Goal: Information Seeking & Learning: Check status

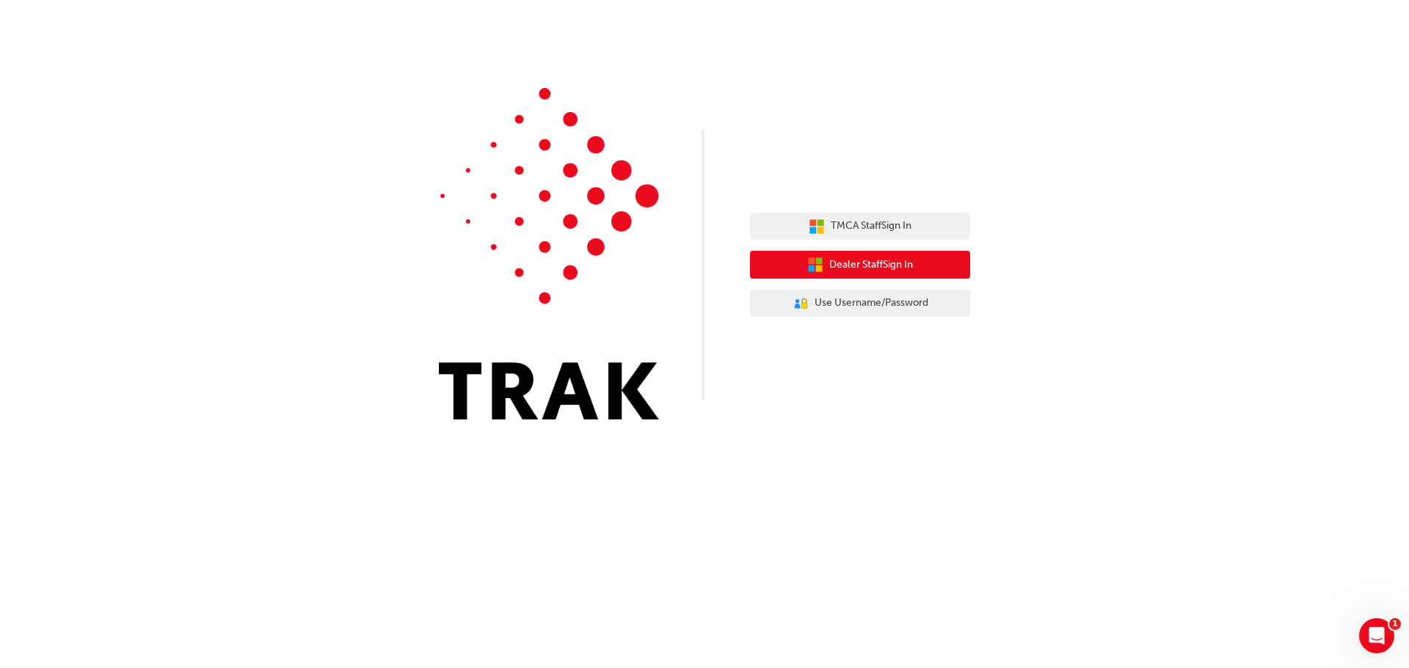
click at [888, 270] on span "Dealer Staff Sign In" at bounding box center [871, 265] width 84 height 17
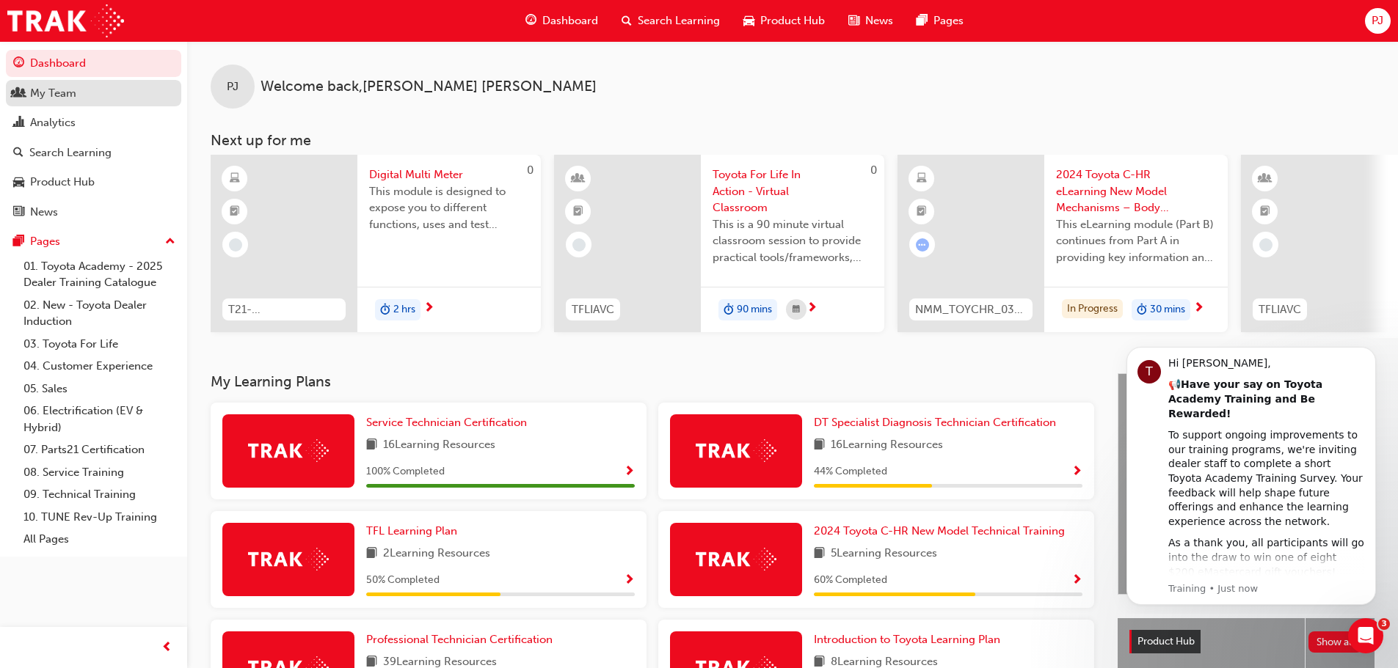
click at [51, 92] on div "My Team" at bounding box center [53, 93] width 46 height 17
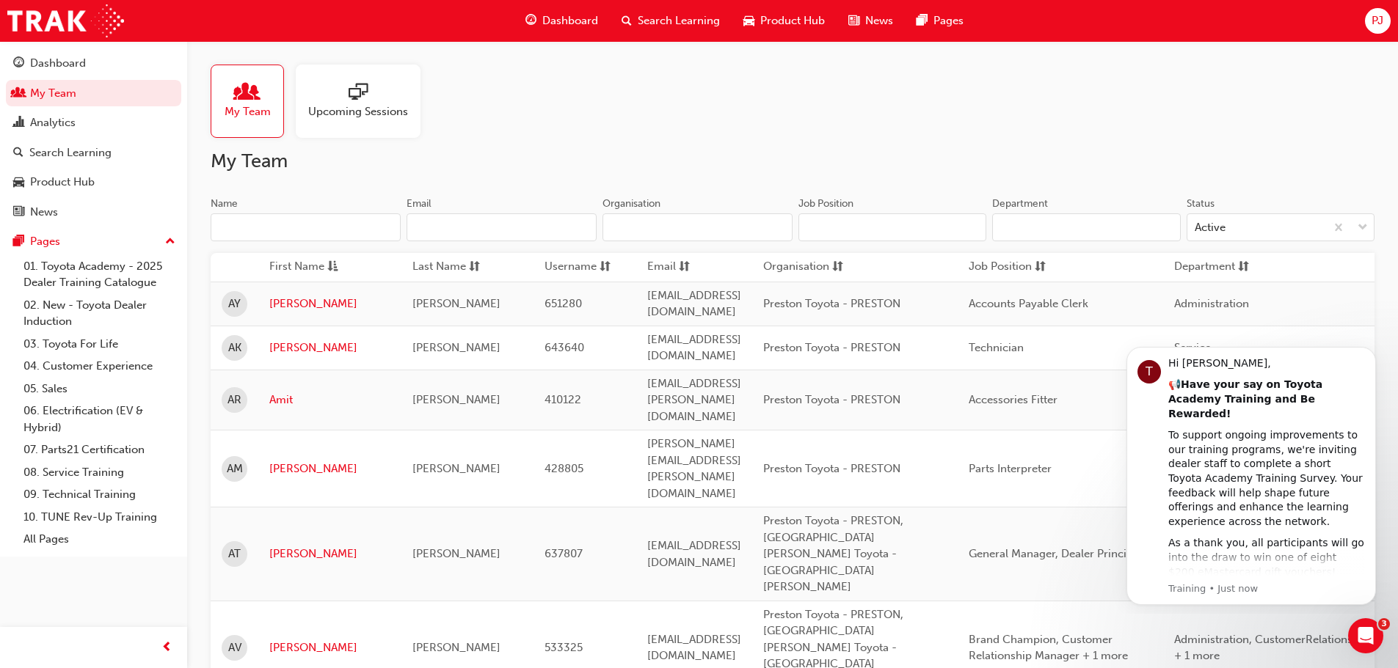
click at [328, 107] on span "Upcoming Sessions" at bounding box center [358, 111] width 100 height 17
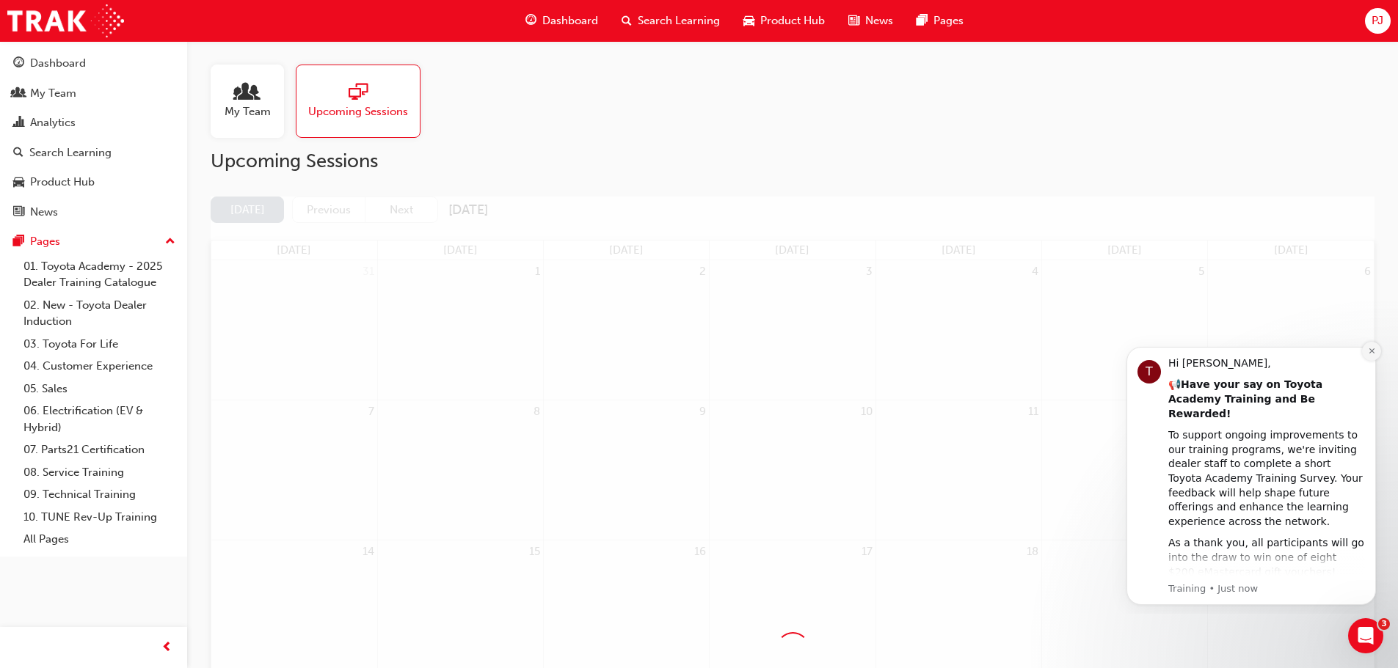
click at [1372, 351] on icon "Dismiss notification" at bounding box center [1370, 351] width 5 height 5
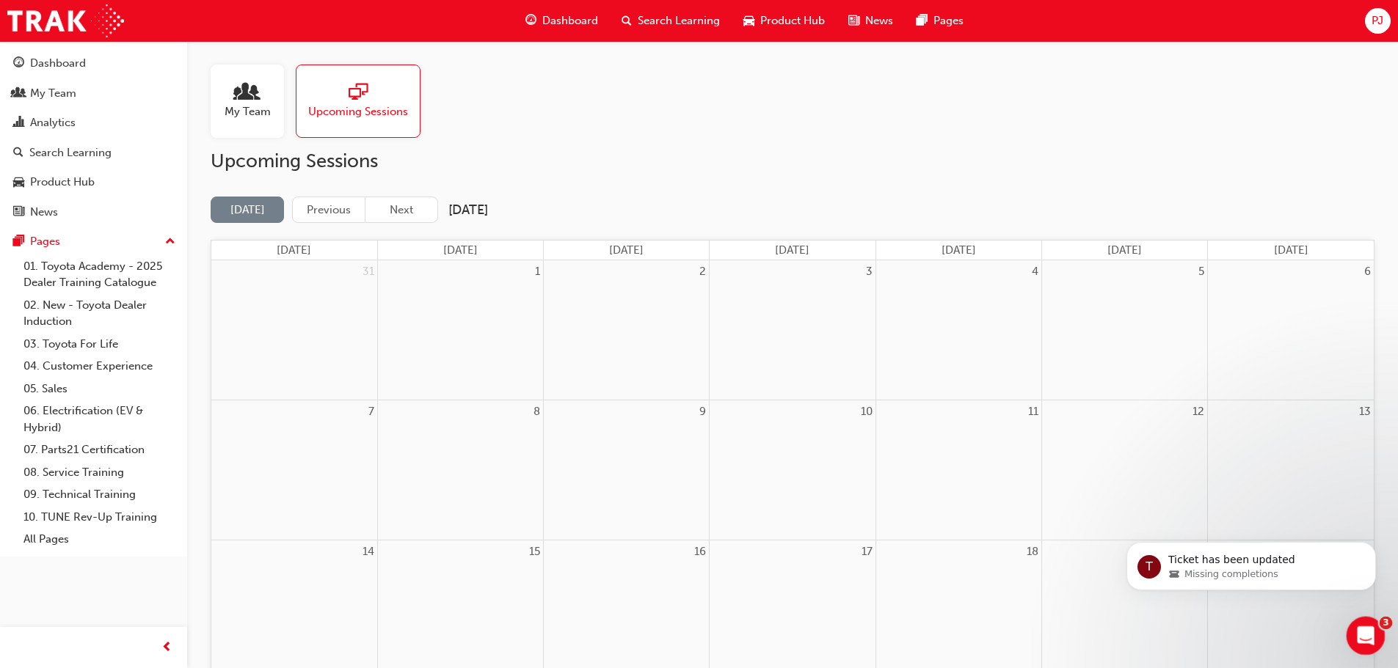
click at [1350, 633] on div "Open Intercom Messenger" at bounding box center [1363, 634] width 48 height 48
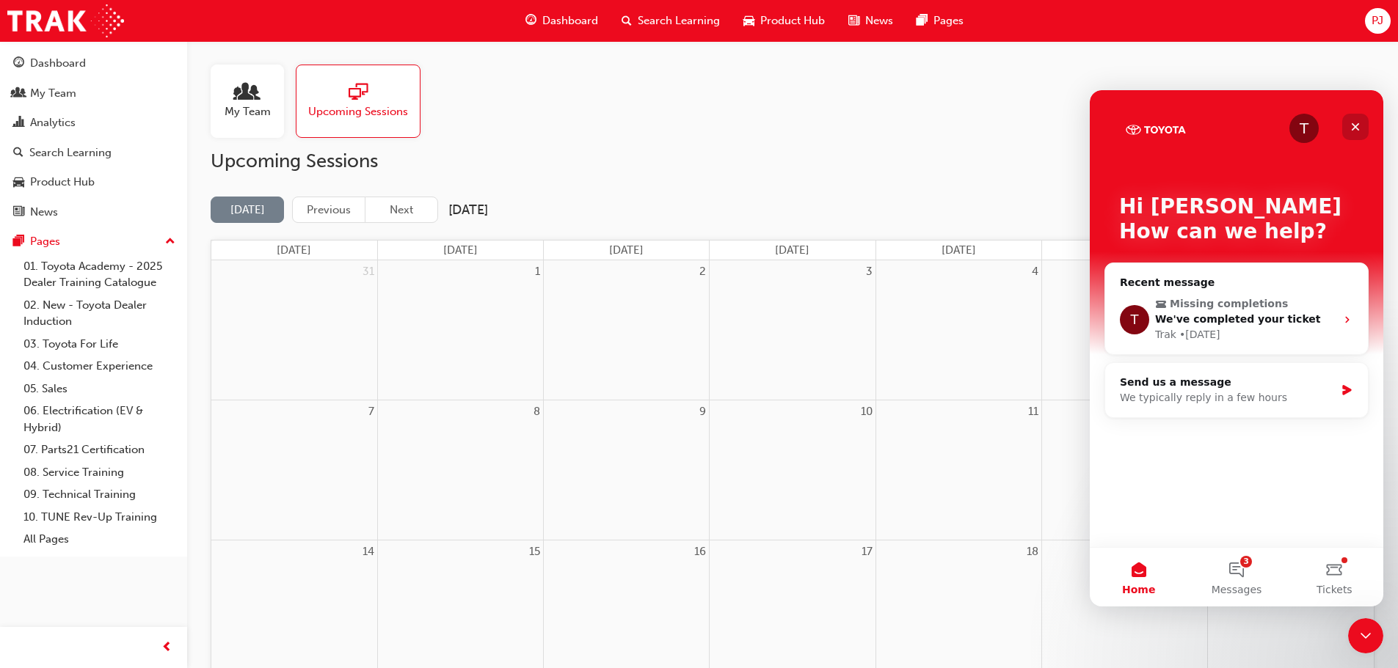
click at [1355, 127] on icon "Close" at bounding box center [1356, 127] width 8 height 8
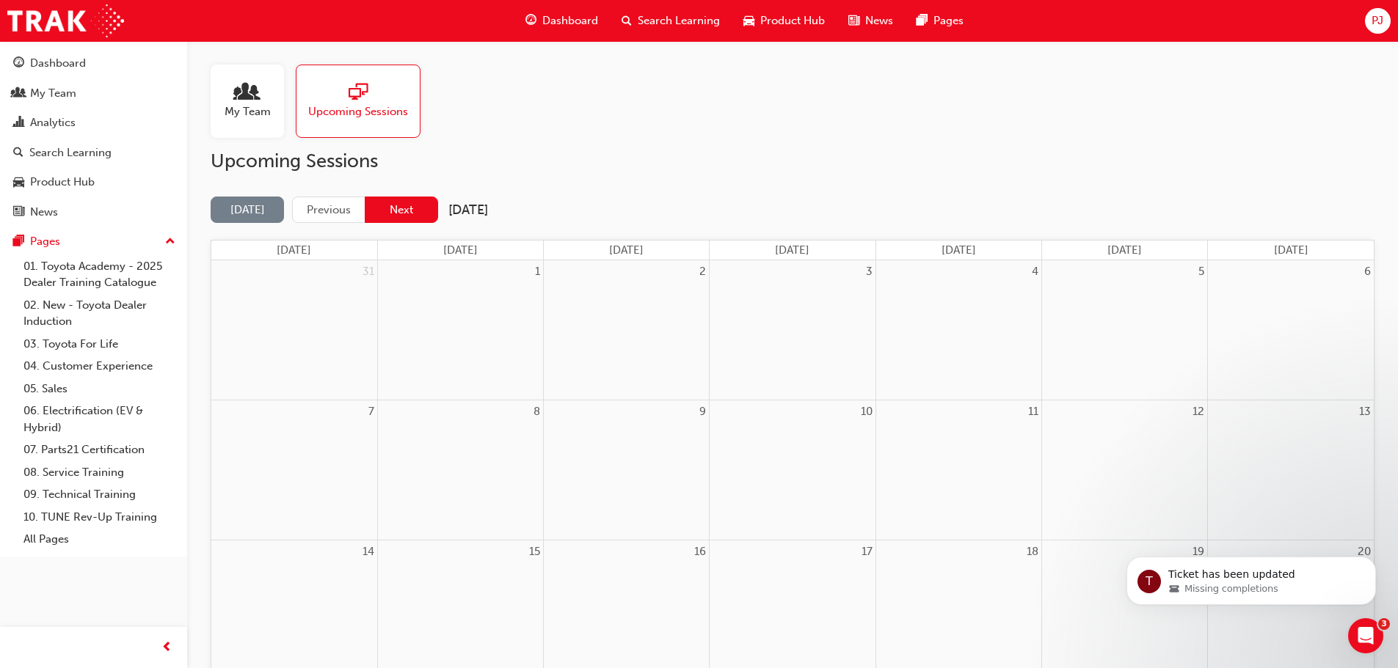
click at [399, 208] on button "Next" at bounding box center [401, 210] width 73 height 27
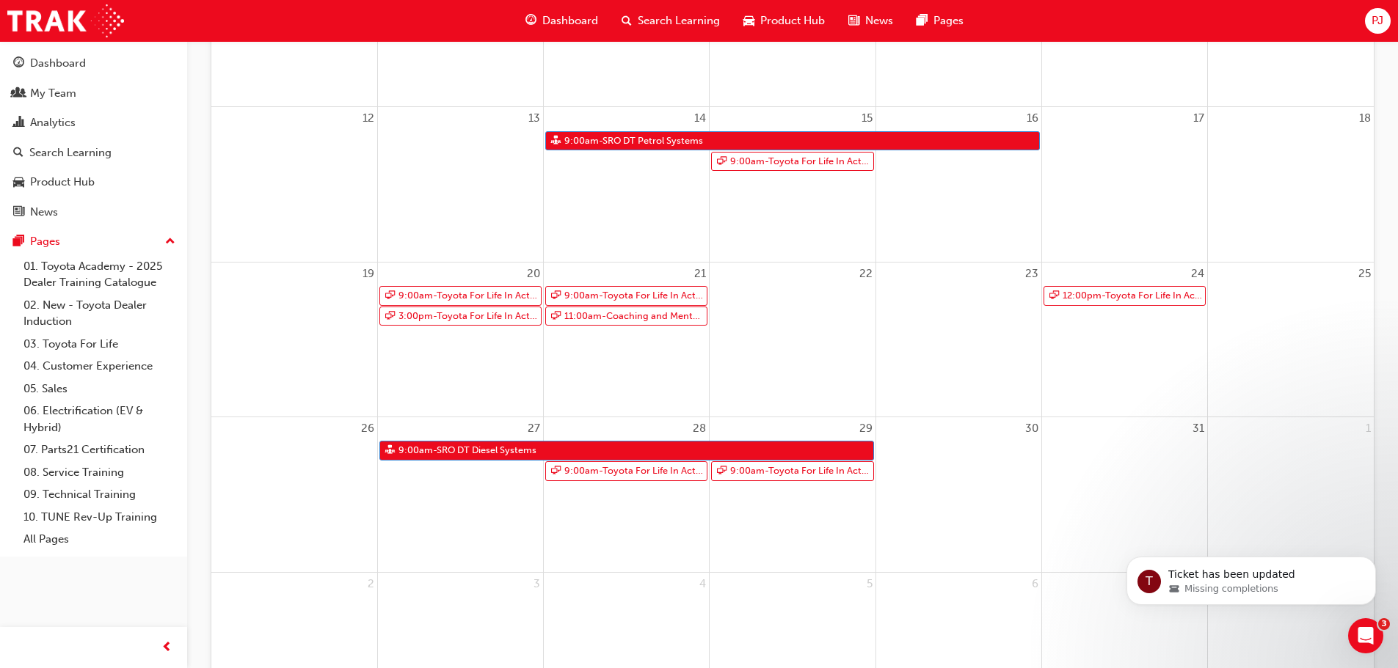
scroll to position [440, 0]
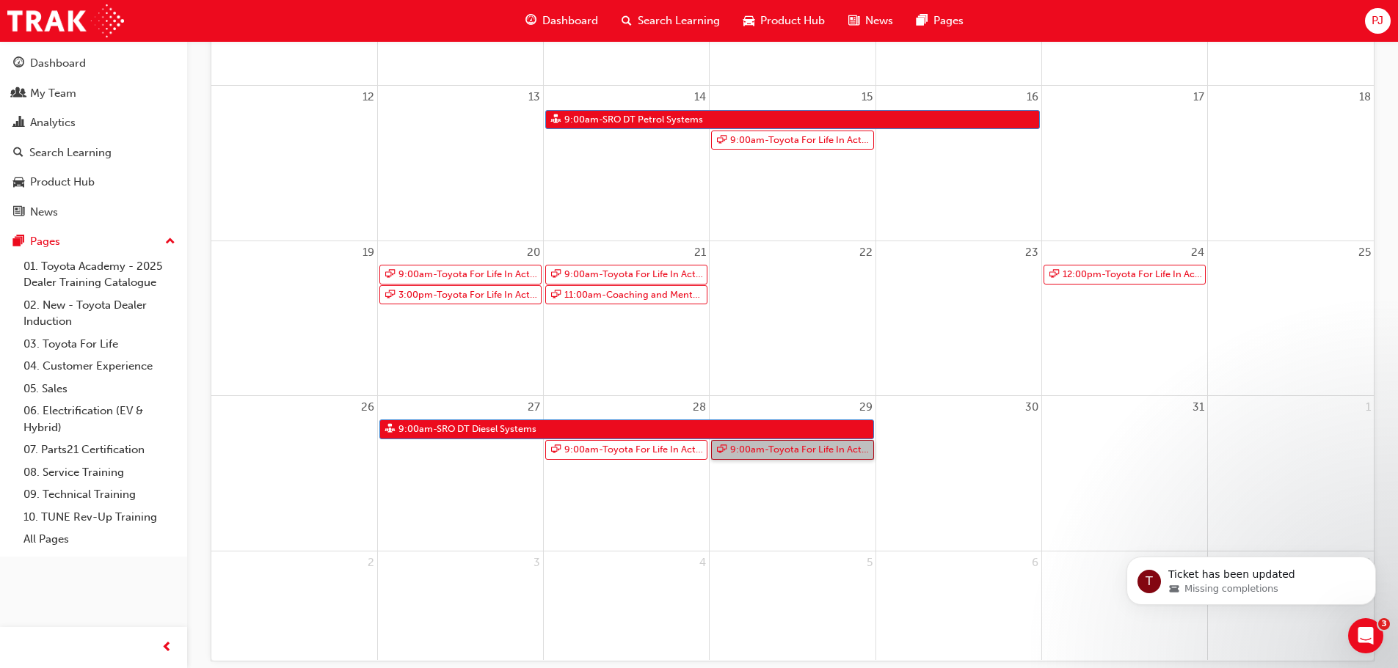
click at [787, 447] on link "9:00am - Toyota For Life In Action - Virtual Classroom" at bounding box center [792, 450] width 162 height 20
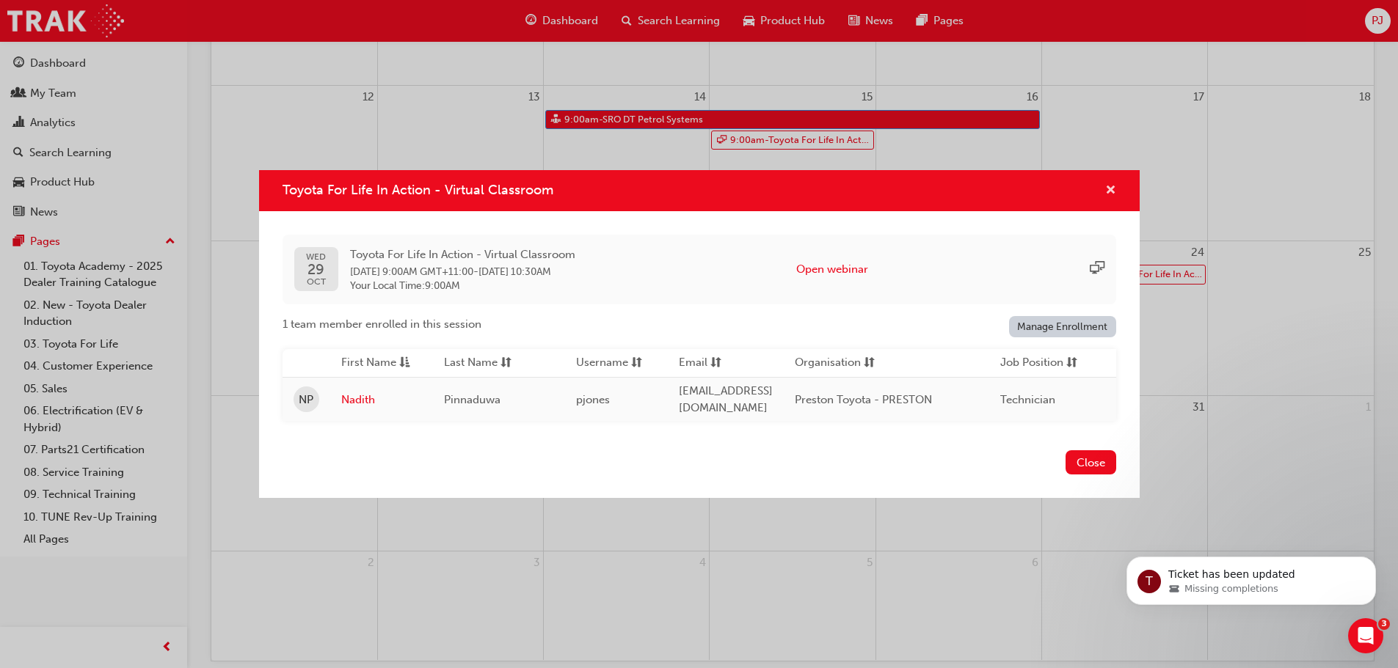
click at [1111, 191] on span "cross-icon" at bounding box center [1110, 191] width 11 height 13
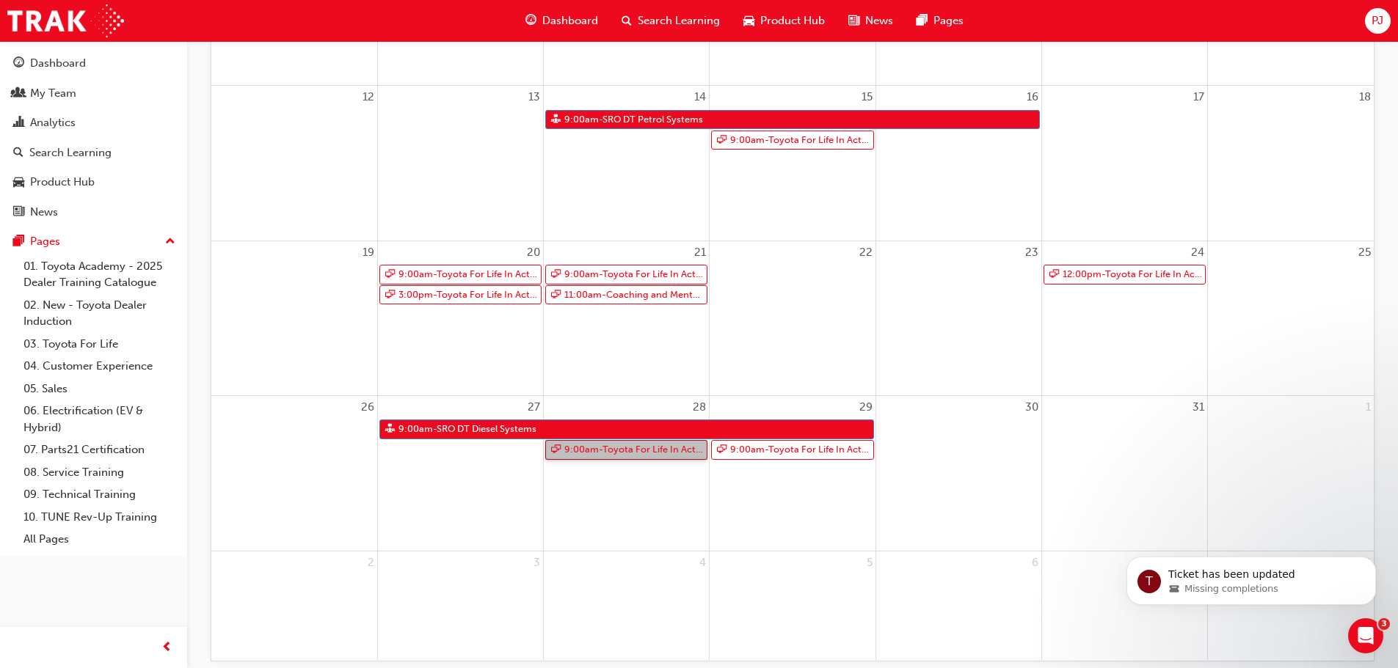
click at [615, 450] on link "9:00am - Toyota For Life In Action - Virtual Classroom" at bounding box center [626, 450] width 162 height 20
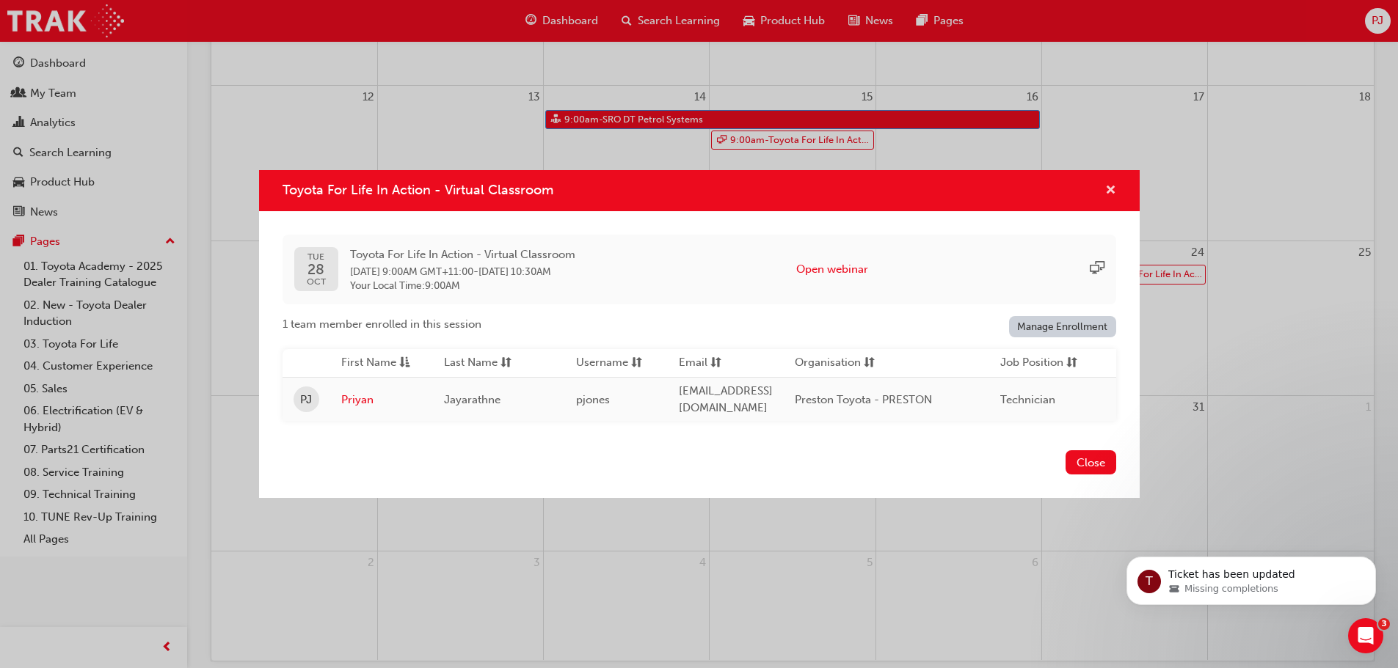
click at [1109, 190] on span "cross-icon" at bounding box center [1110, 191] width 11 height 13
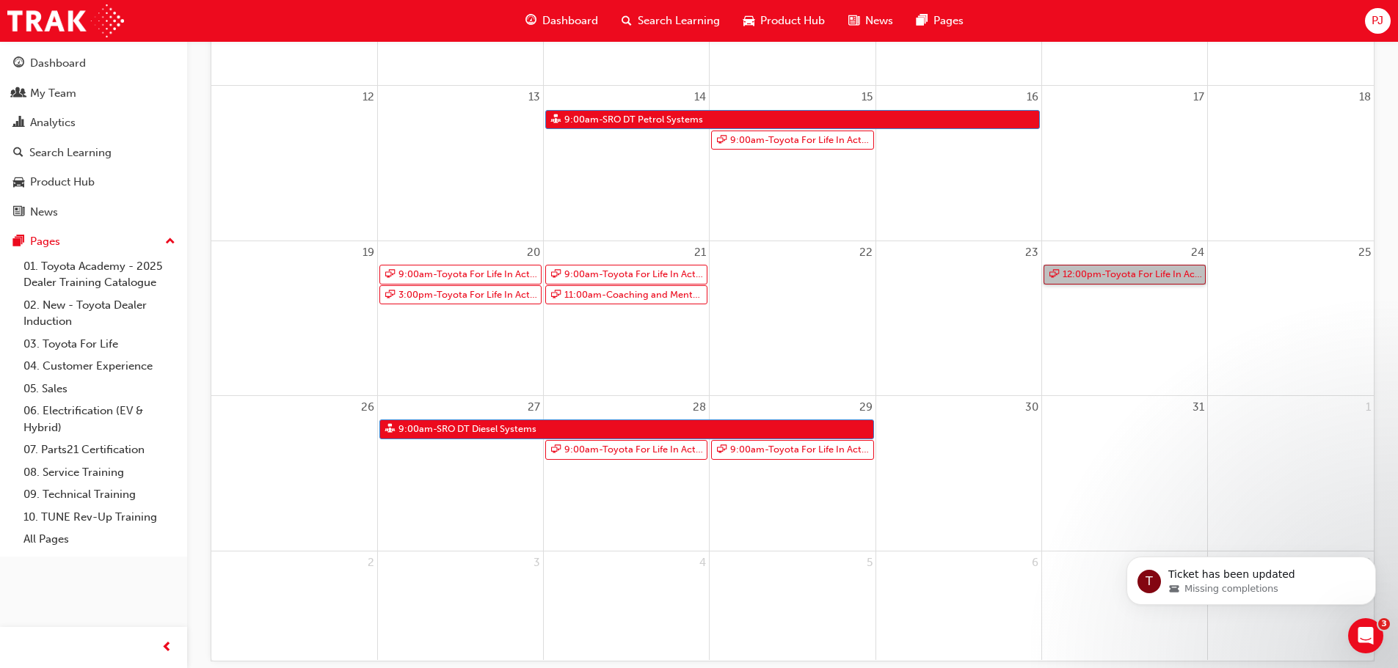
click at [1104, 271] on link "12:00pm - Toyota For Life In Action - Virtual Classroom" at bounding box center [1124, 275] width 162 height 20
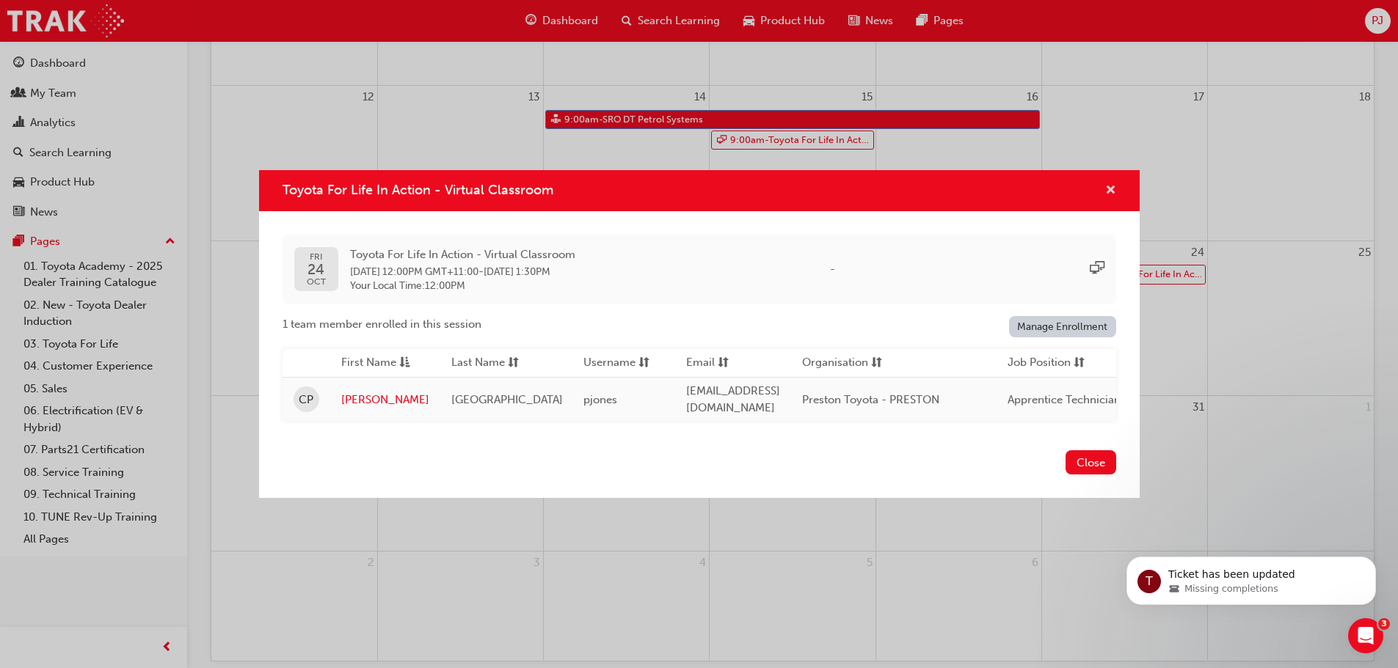
click at [1109, 190] on span "cross-icon" at bounding box center [1110, 191] width 11 height 13
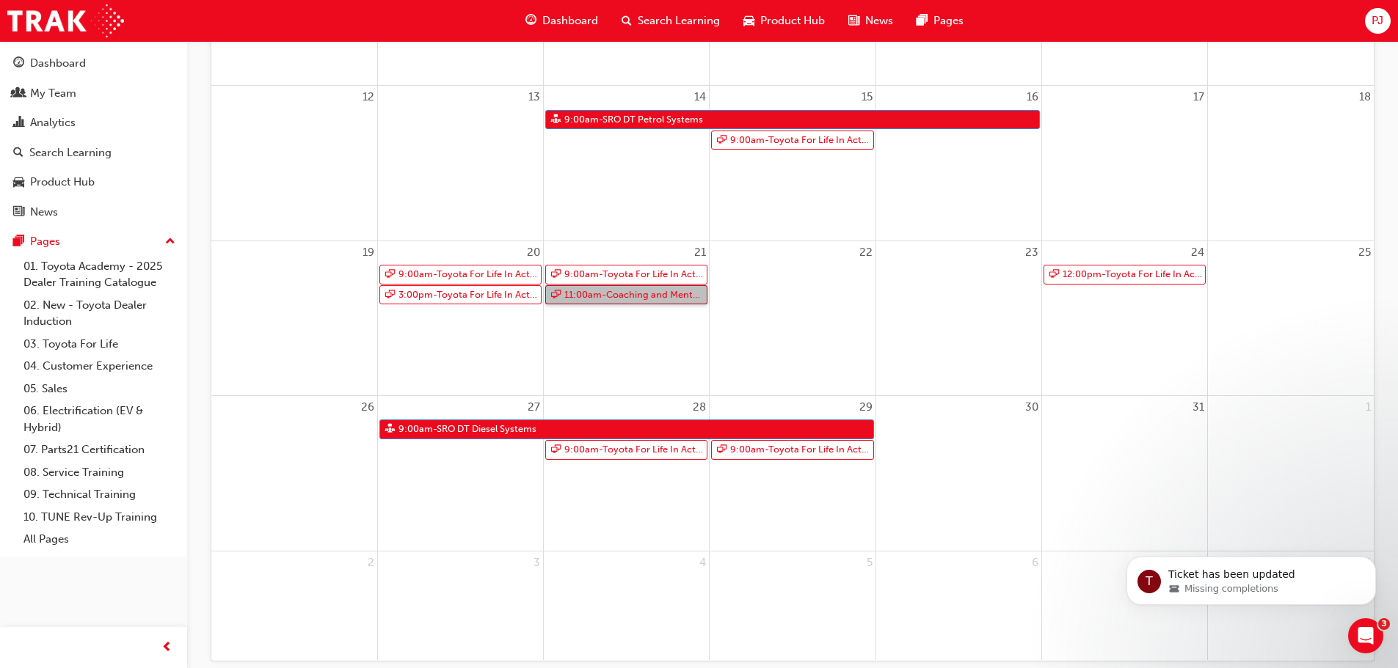
click at [600, 299] on link "11:00am - Coaching and Mentoring" at bounding box center [626, 295] width 162 height 20
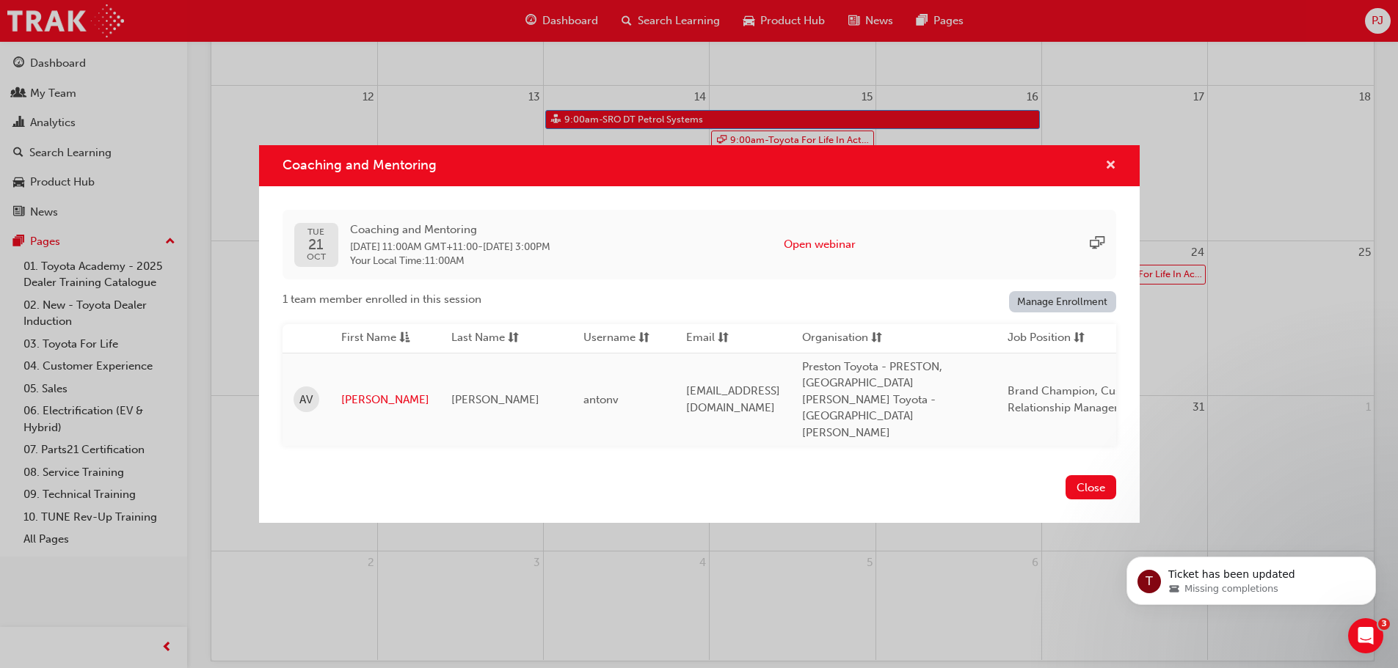
click at [1107, 173] on span "cross-icon" at bounding box center [1110, 166] width 11 height 13
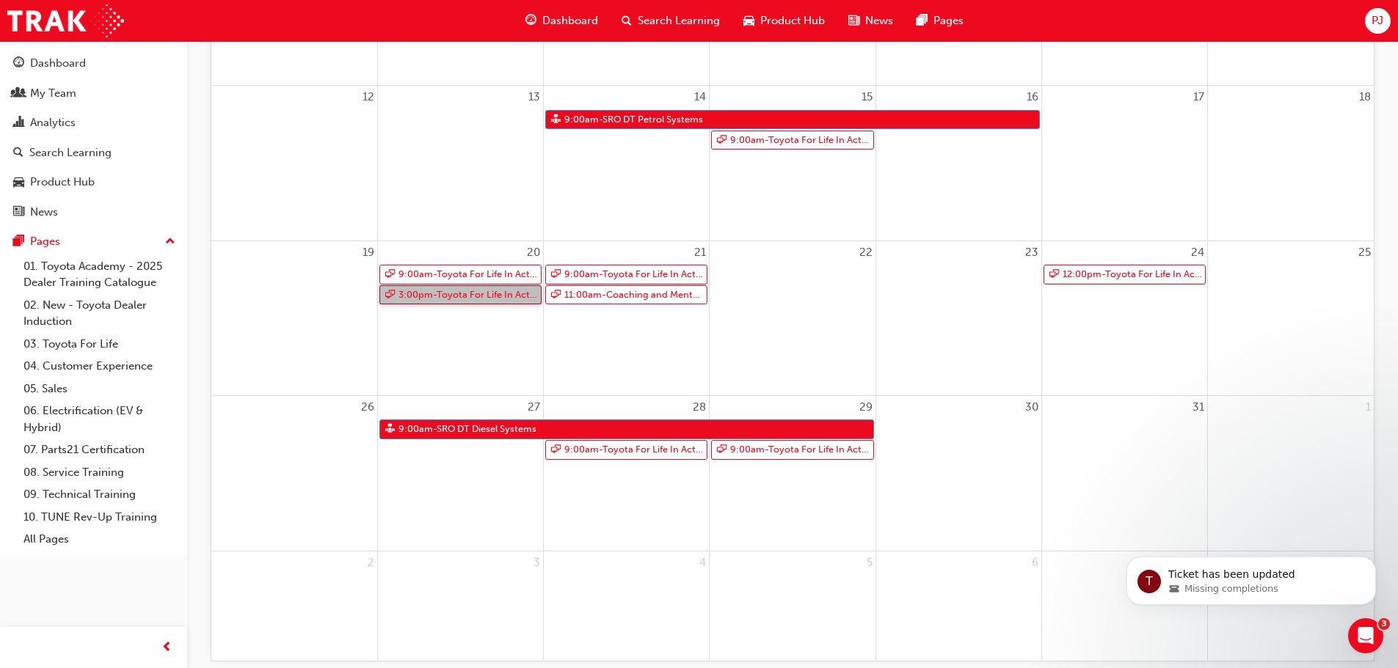
click at [461, 299] on link "3:00pm - Toyota For Life In Action - Virtual Classroom" at bounding box center [460, 295] width 162 height 20
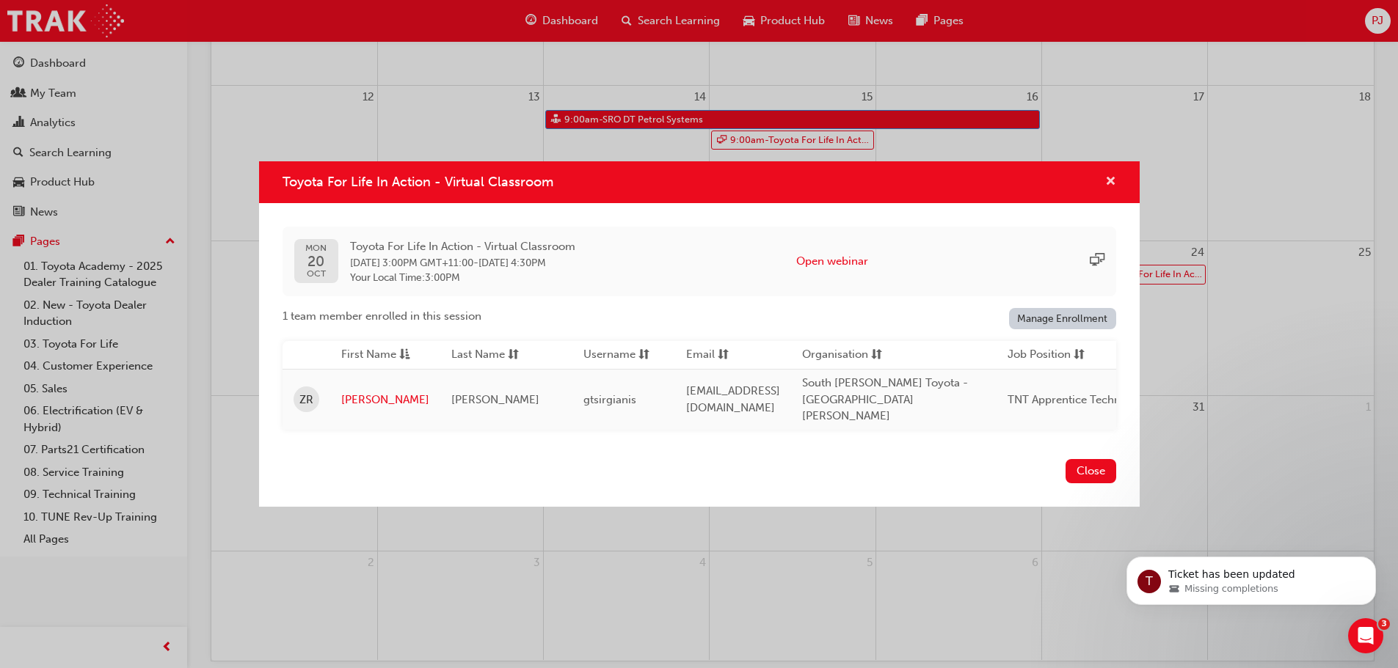
click at [1107, 184] on span "cross-icon" at bounding box center [1110, 182] width 11 height 13
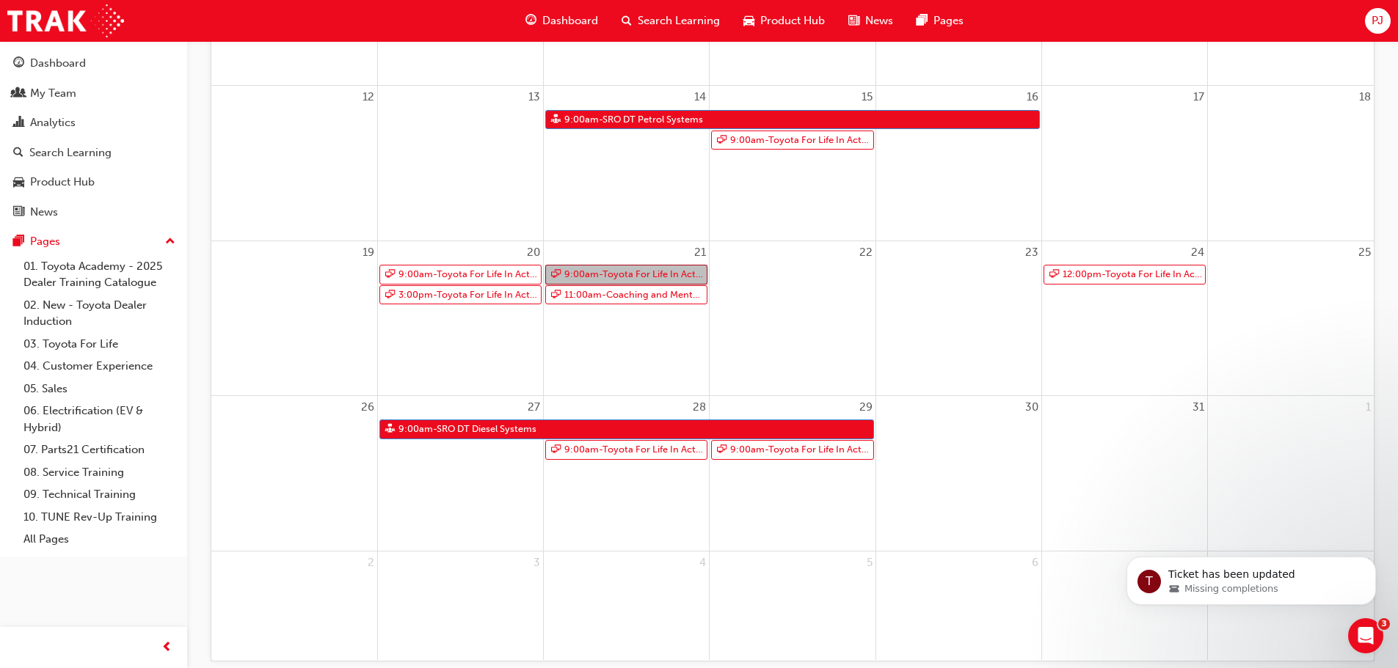
click at [603, 274] on link "9:00am - Toyota For Life In Action - Virtual Classroom" at bounding box center [626, 275] width 162 height 20
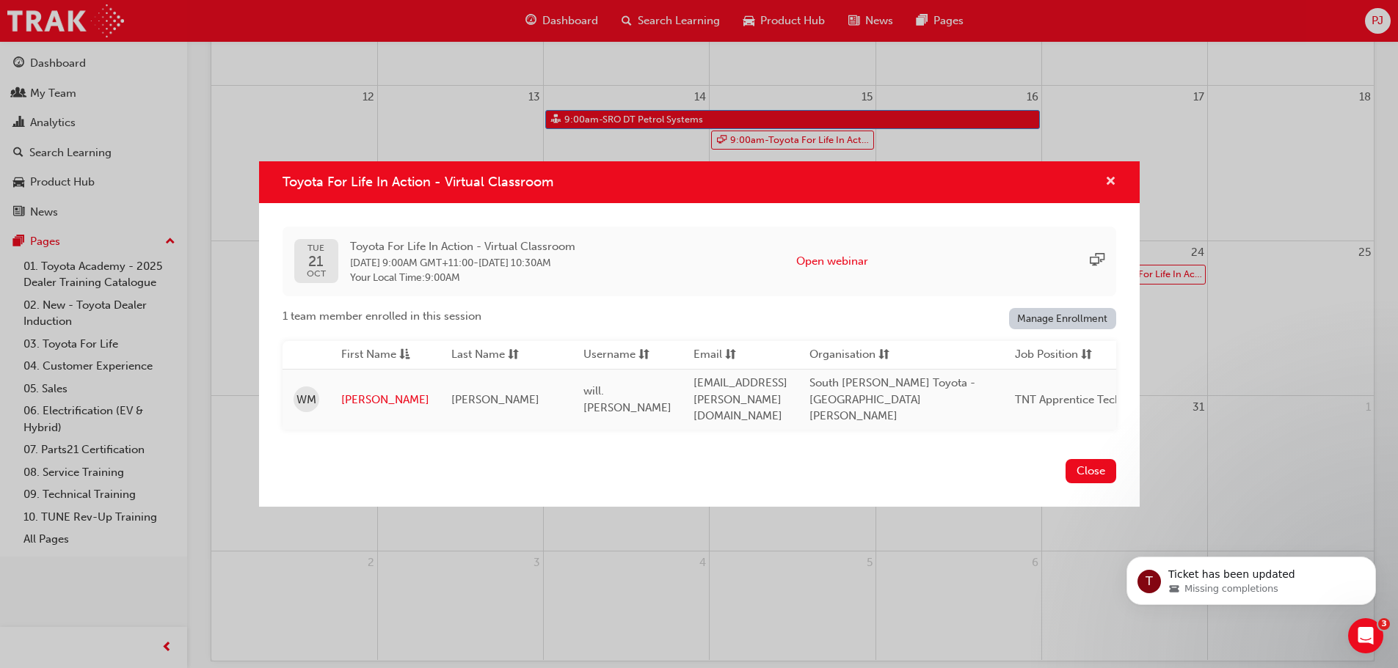
click at [1109, 183] on span "cross-icon" at bounding box center [1110, 182] width 11 height 13
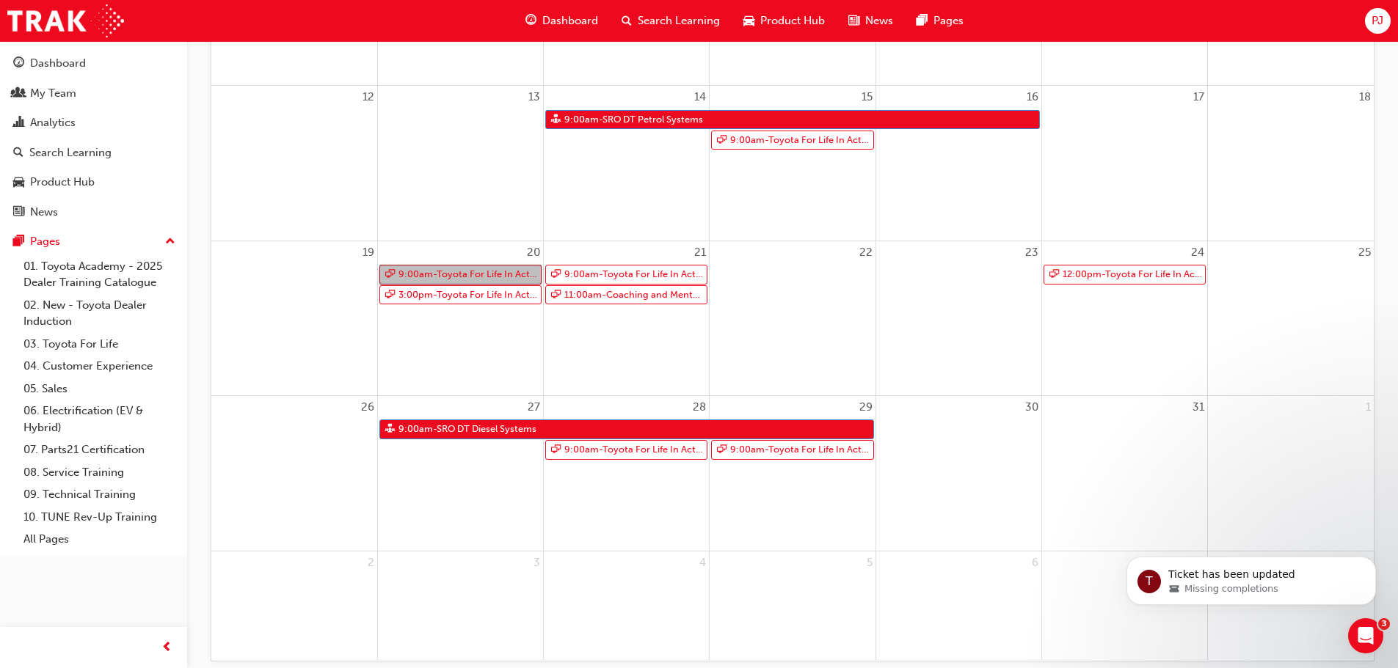
click at [485, 275] on link "9:00am - Toyota For Life In Action - Virtual Classroom" at bounding box center [460, 275] width 162 height 20
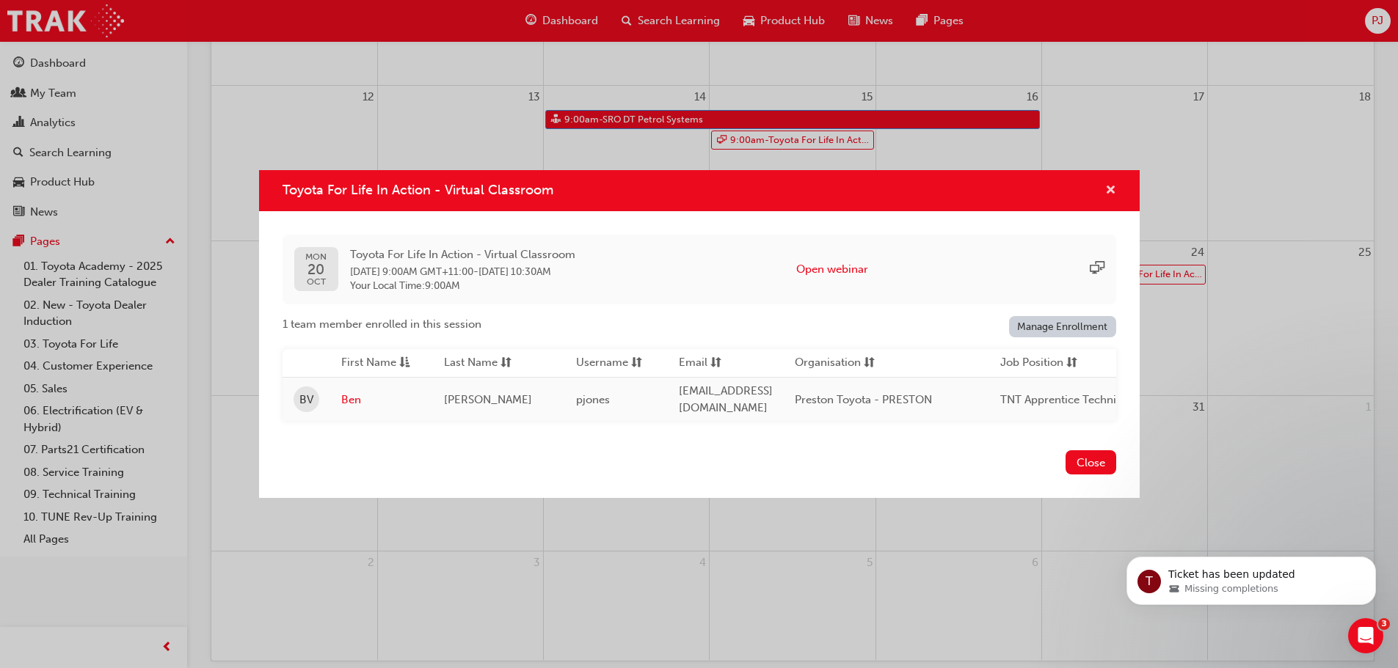
click at [1106, 189] on span "cross-icon" at bounding box center [1110, 191] width 11 height 13
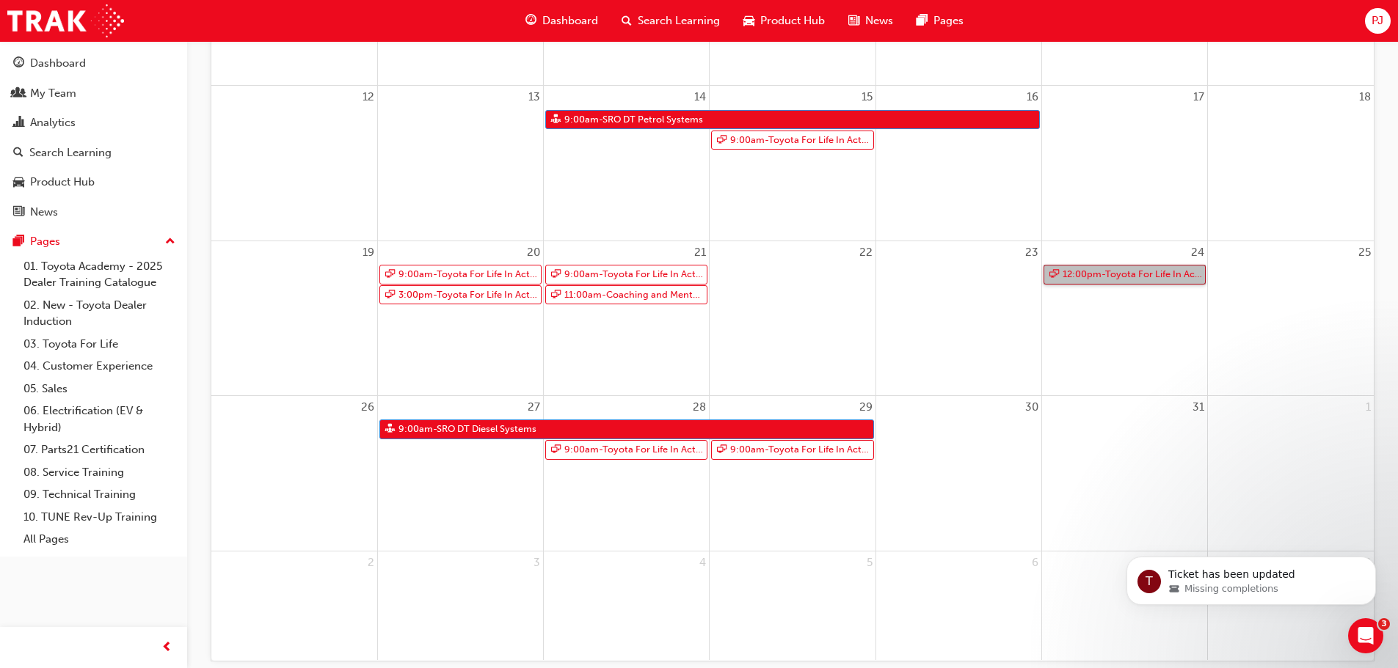
click at [1093, 271] on link "12:00pm - Toyota For Life In Action - Virtual Classroom" at bounding box center [1124, 275] width 162 height 20
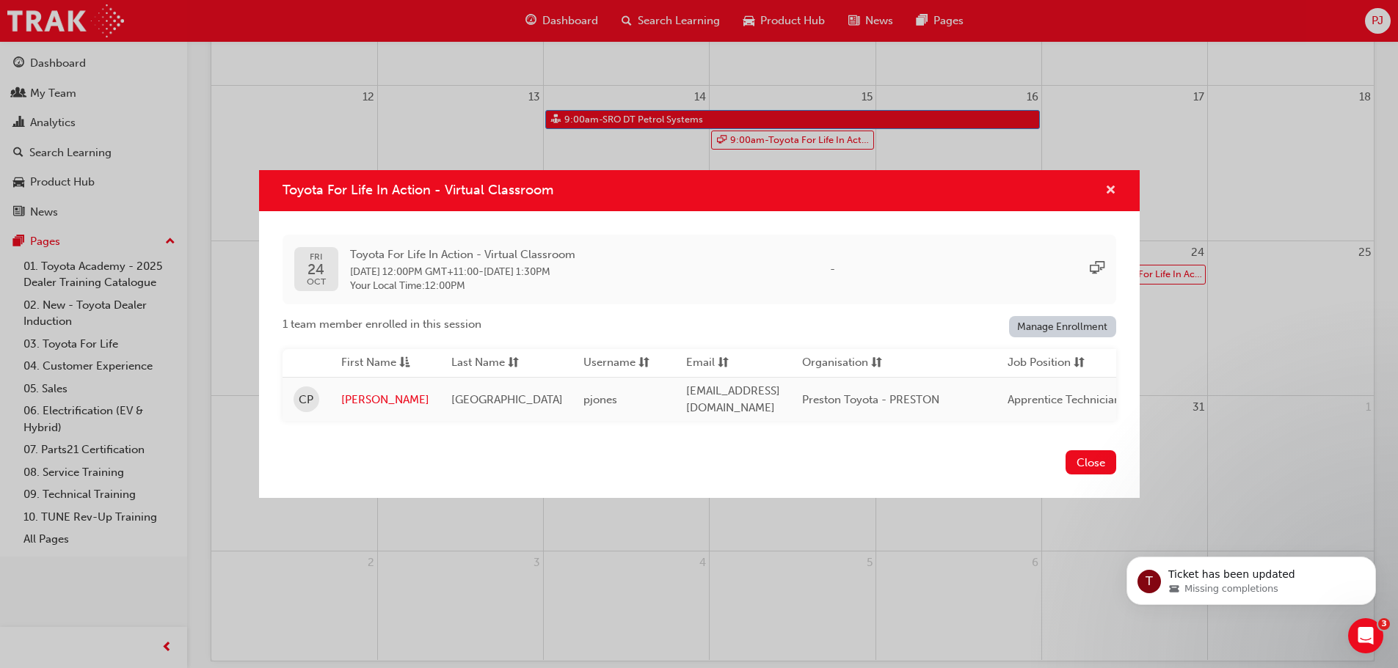
click at [1112, 187] on span "cross-icon" at bounding box center [1110, 191] width 11 height 13
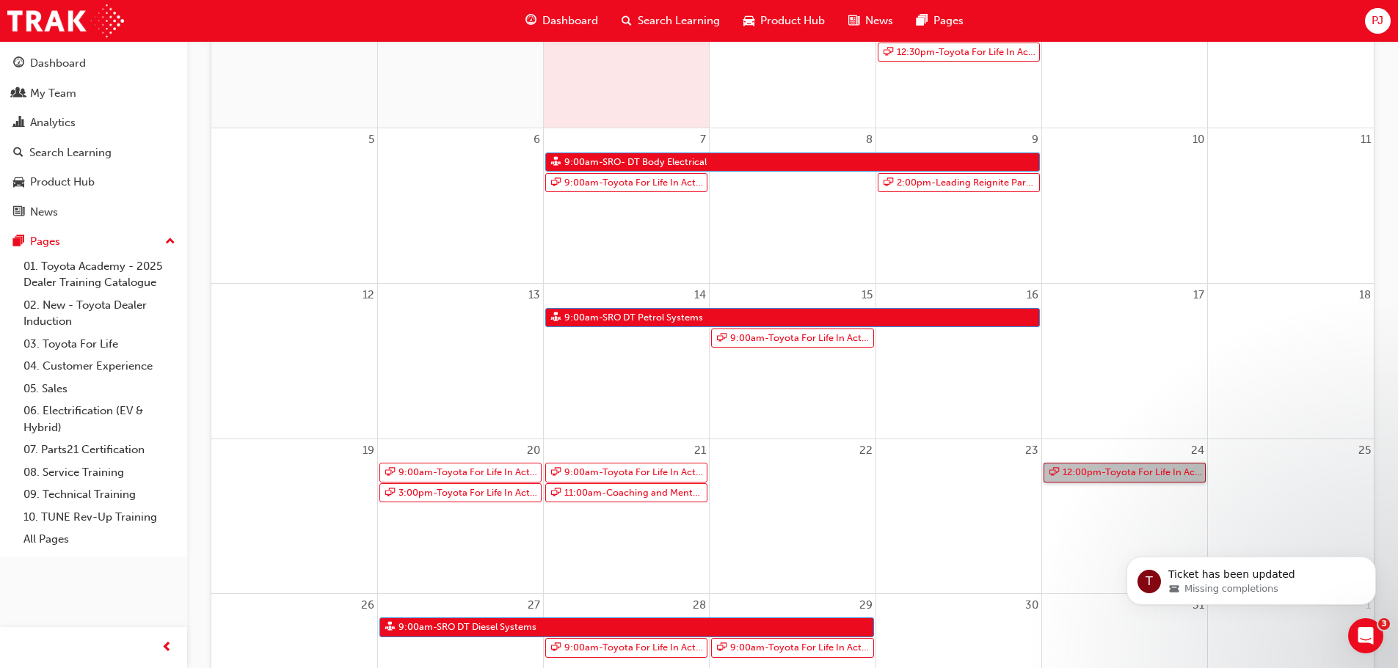
scroll to position [220, 0]
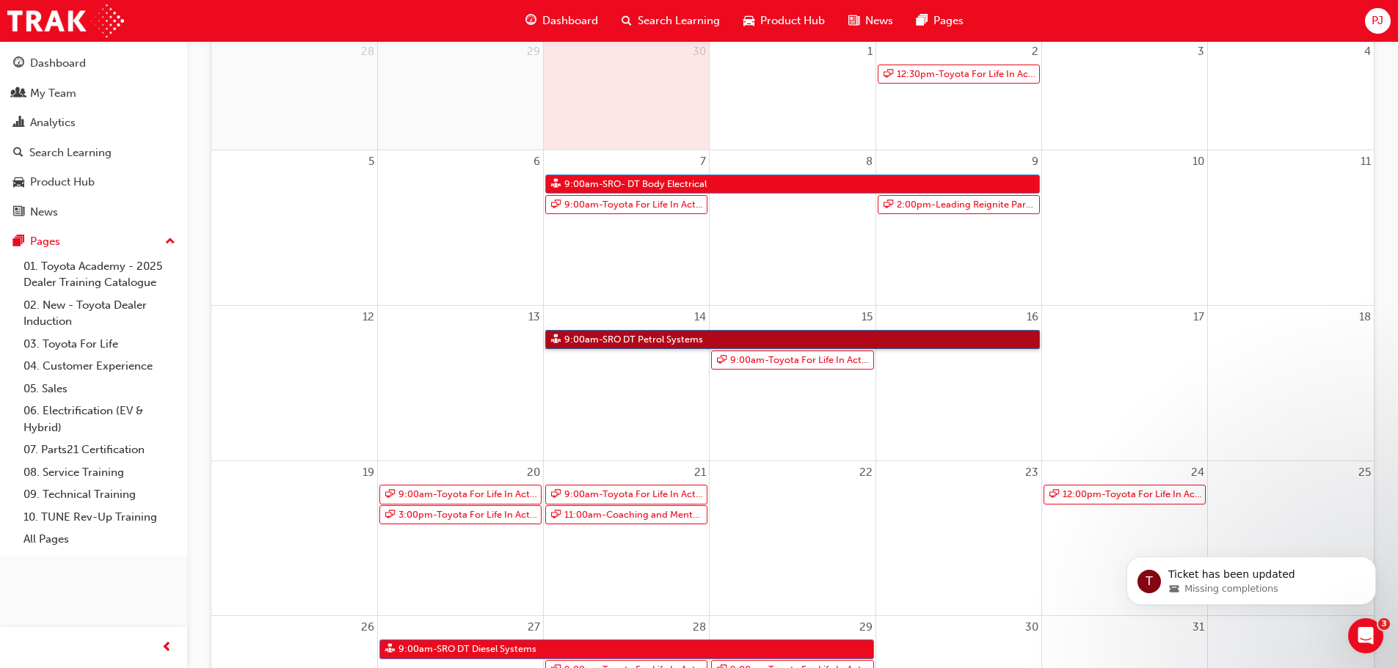
click at [645, 341] on link "9:00am - SRO DT Petrol Systems" at bounding box center [792, 340] width 495 height 20
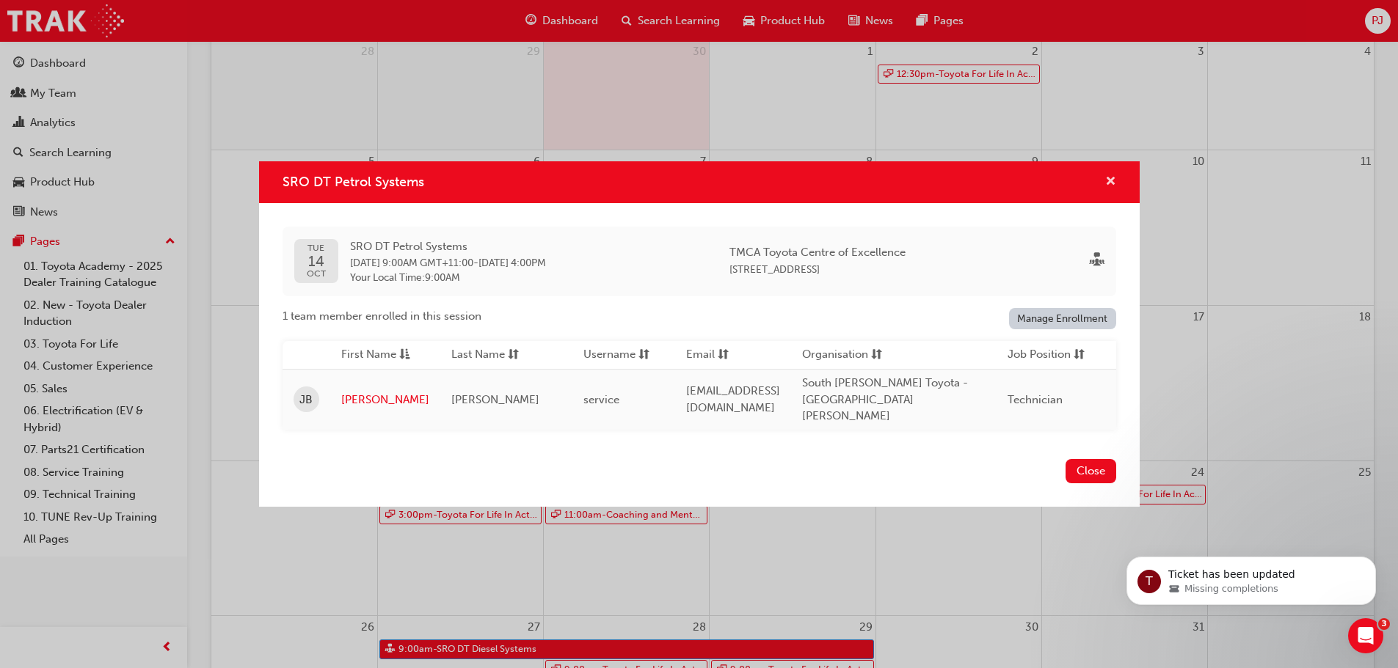
click at [1107, 182] on span "cross-icon" at bounding box center [1110, 182] width 11 height 13
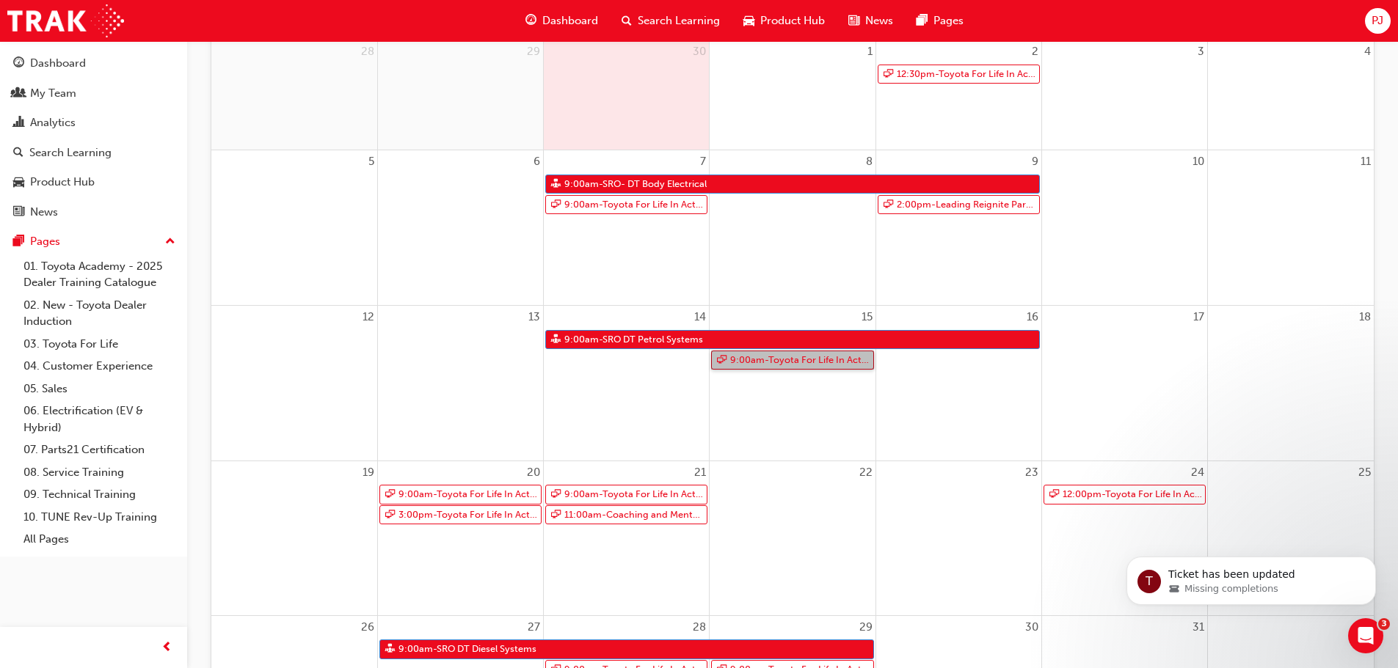
click at [792, 360] on link "9:00am - Toyota For Life In Action - Virtual Classroom" at bounding box center [792, 361] width 162 height 20
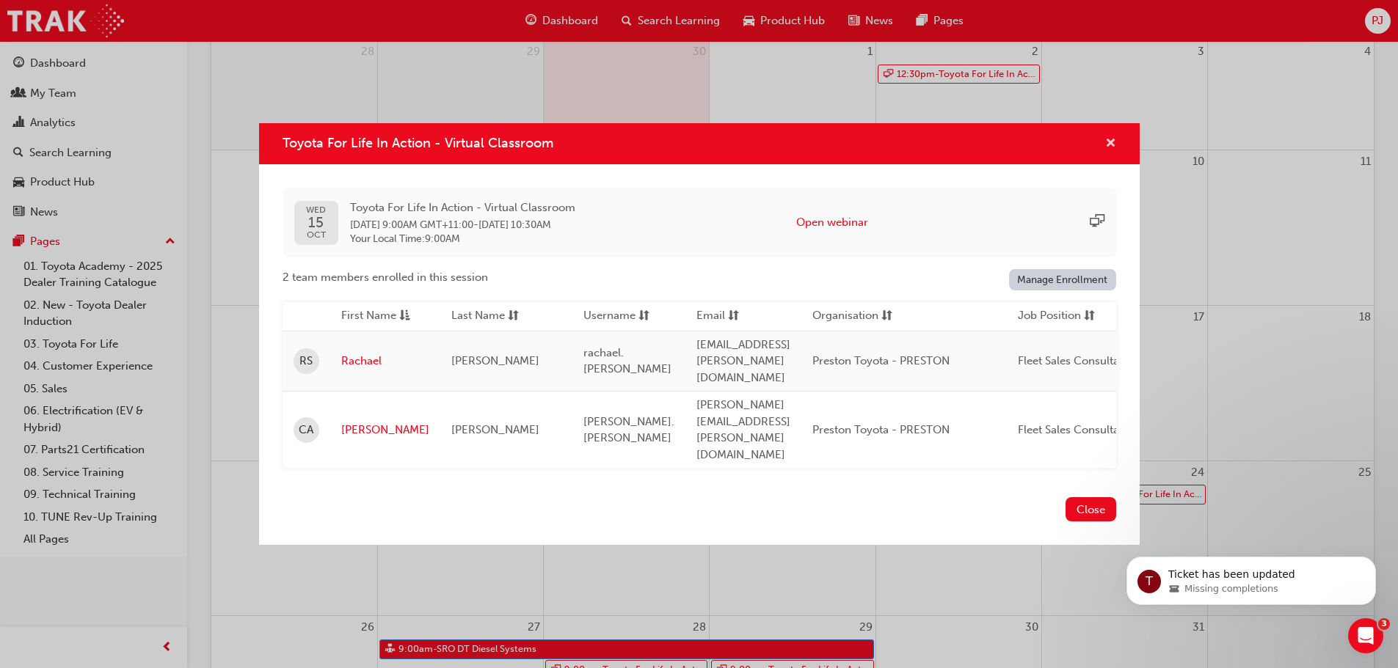
click at [1112, 151] on span "cross-icon" at bounding box center [1110, 144] width 11 height 13
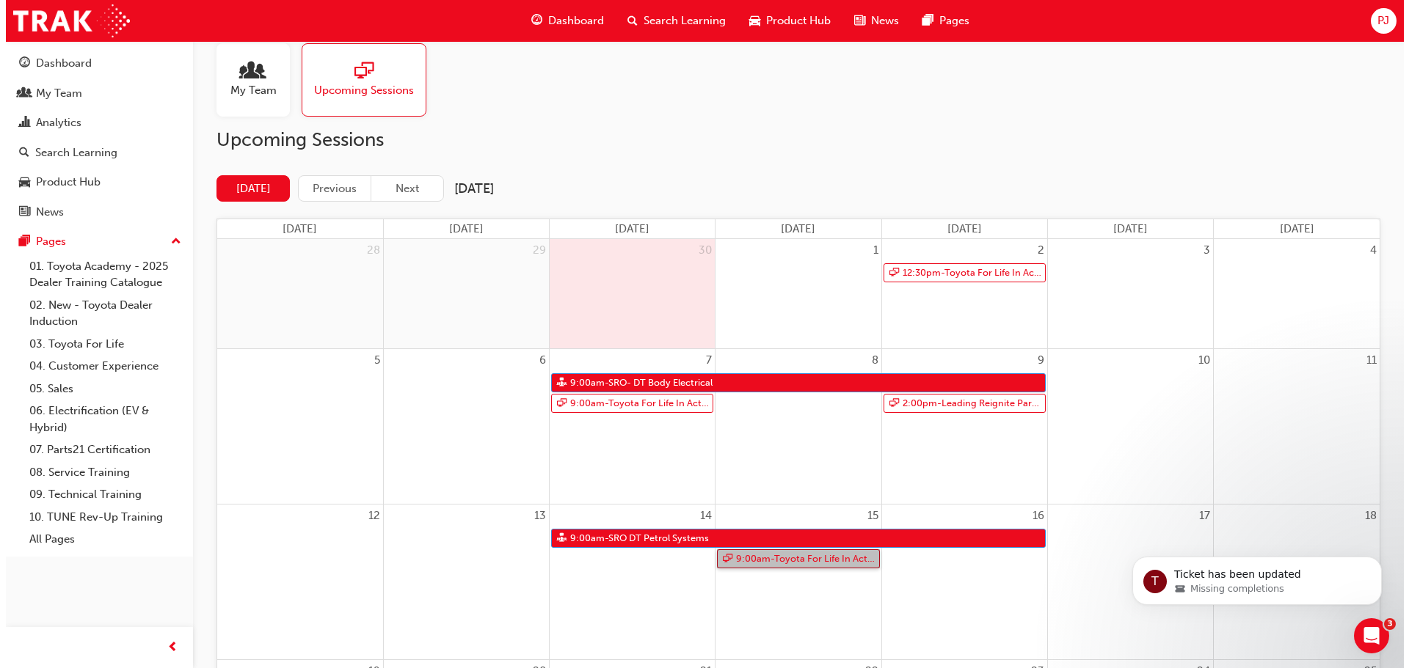
scroll to position [0, 0]
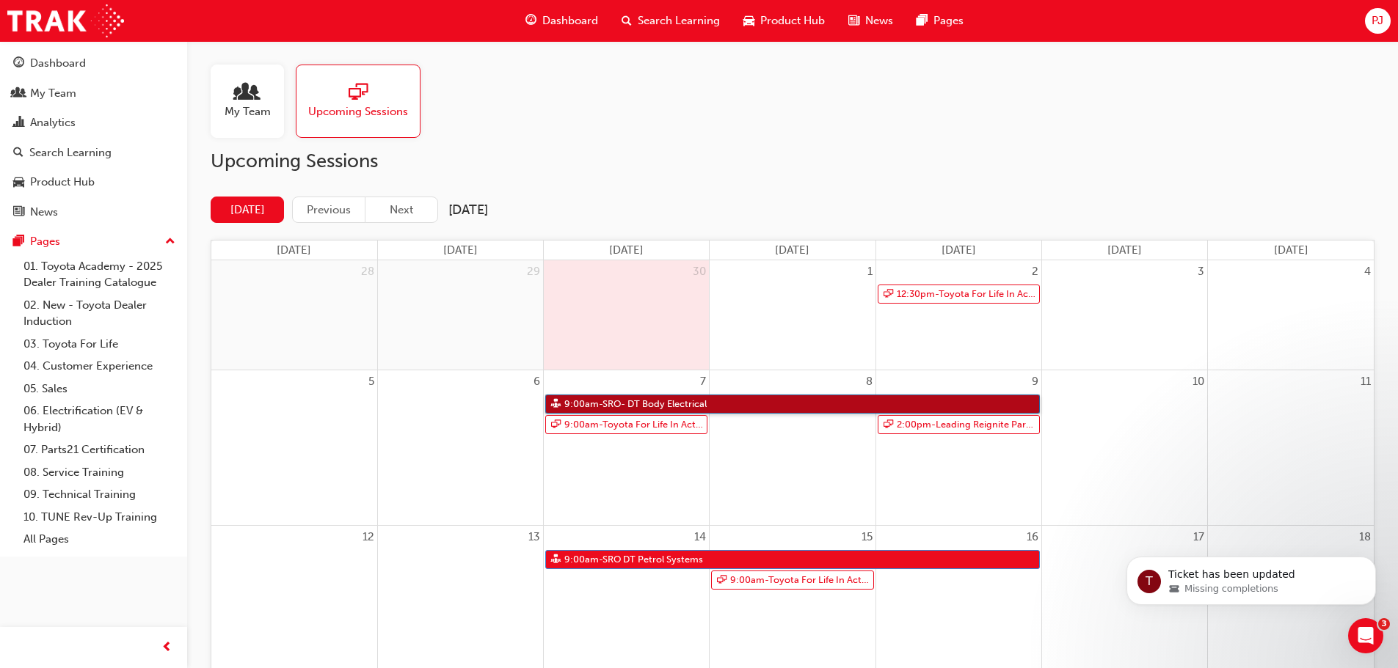
click at [625, 401] on link "9:00am - SRO- DT Body Electrical" at bounding box center [792, 405] width 495 height 20
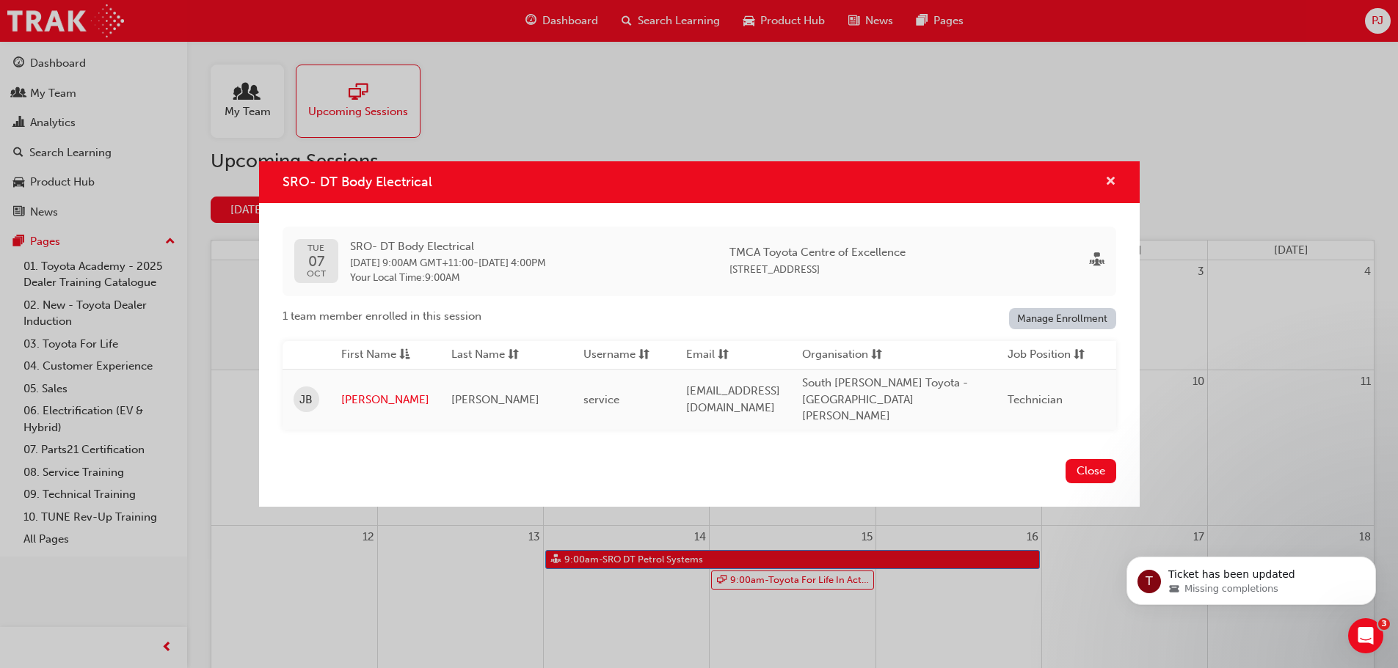
click at [1108, 182] on span "cross-icon" at bounding box center [1110, 182] width 11 height 13
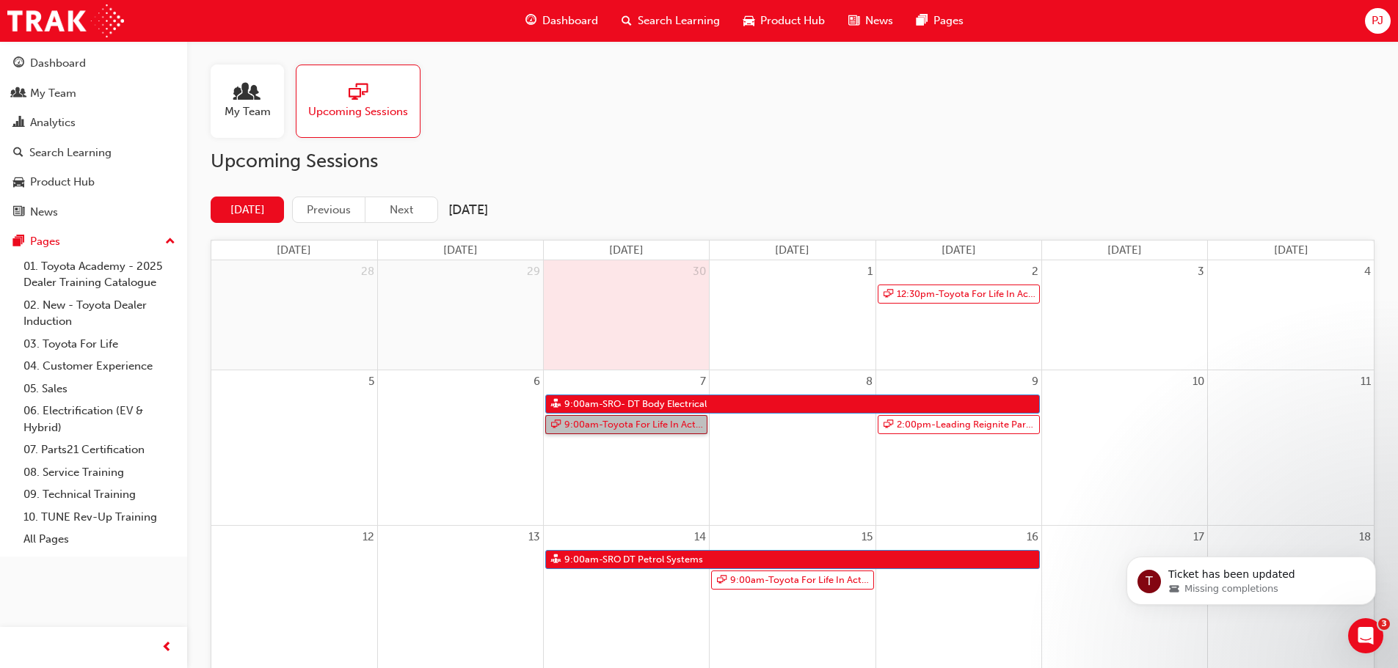
click at [595, 426] on link "9:00am - Toyota For Life In Action - Virtual Classroom" at bounding box center [626, 425] width 162 height 20
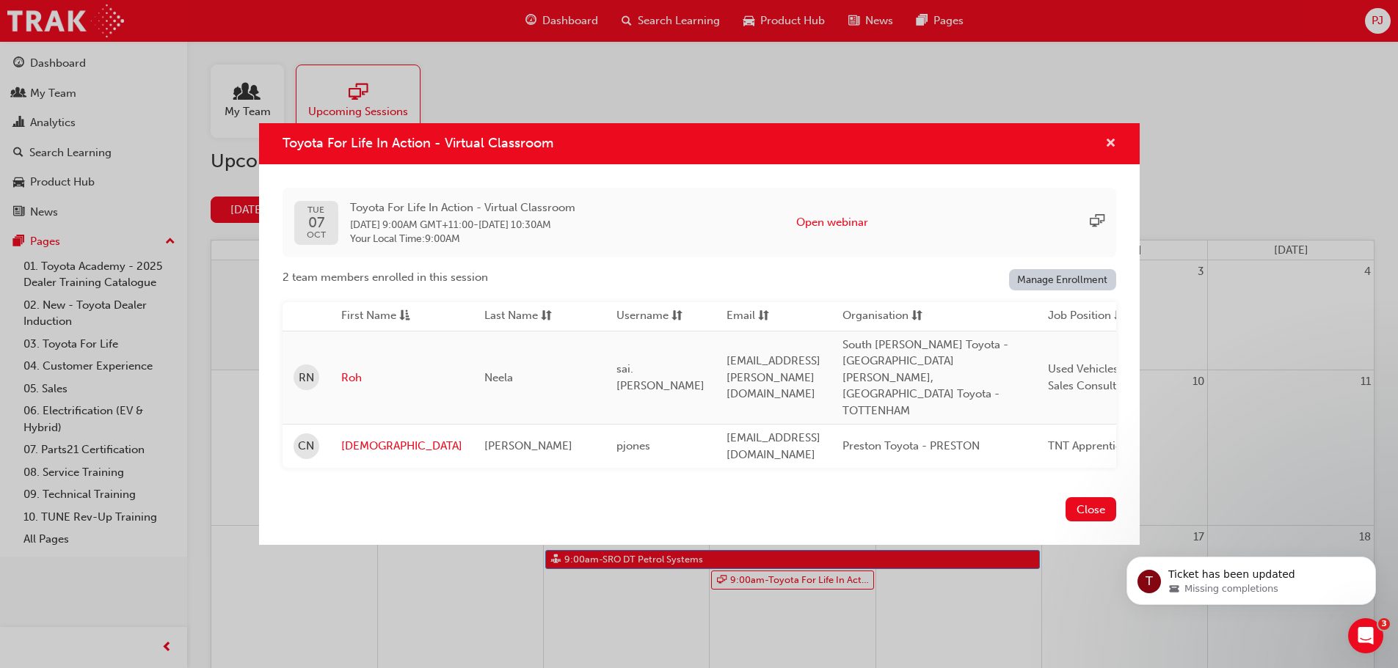
click at [1115, 151] on span "cross-icon" at bounding box center [1110, 144] width 11 height 13
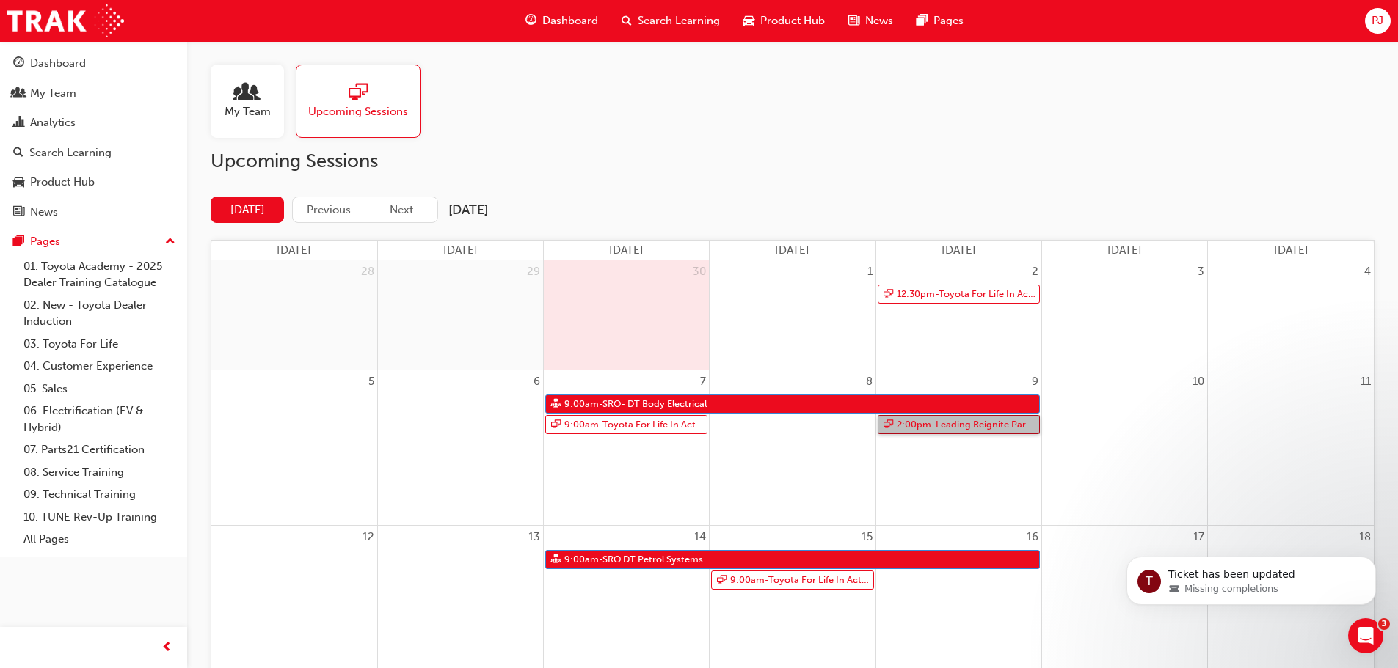
click at [929, 425] on link "2:00pm - Leading Reignite Part 2 - Virtual Classroom" at bounding box center [959, 425] width 162 height 20
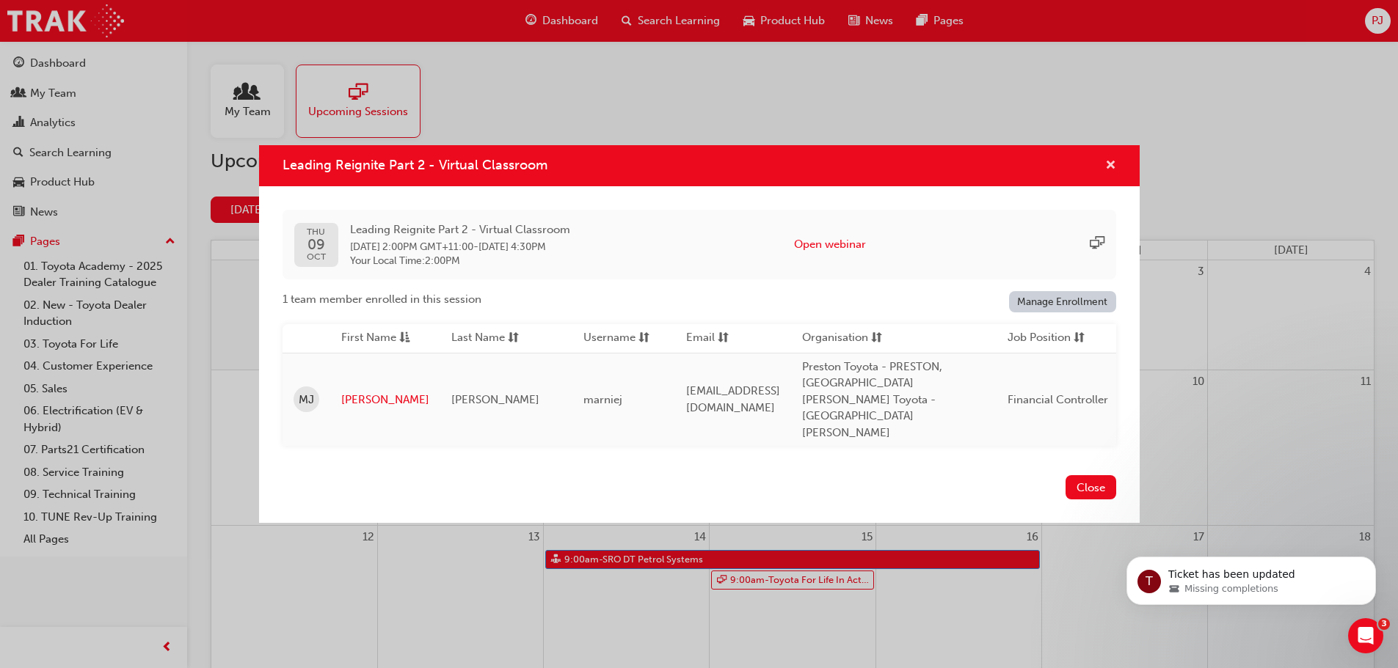
click at [1111, 173] on span "cross-icon" at bounding box center [1110, 166] width 11 height 13
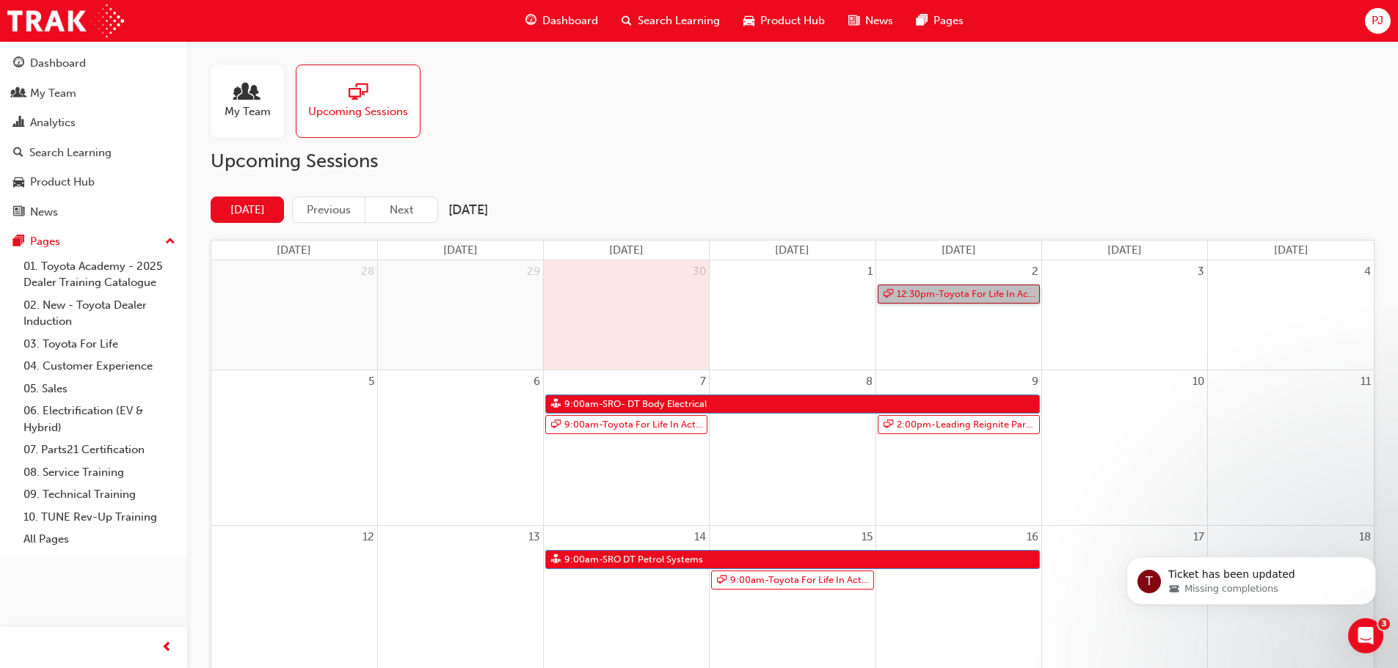
click at [936, 295] on link "12:30pm - Toyota For Life In Action - Virtual Classroom" at bounding box center [959, 295] width 162 height 20
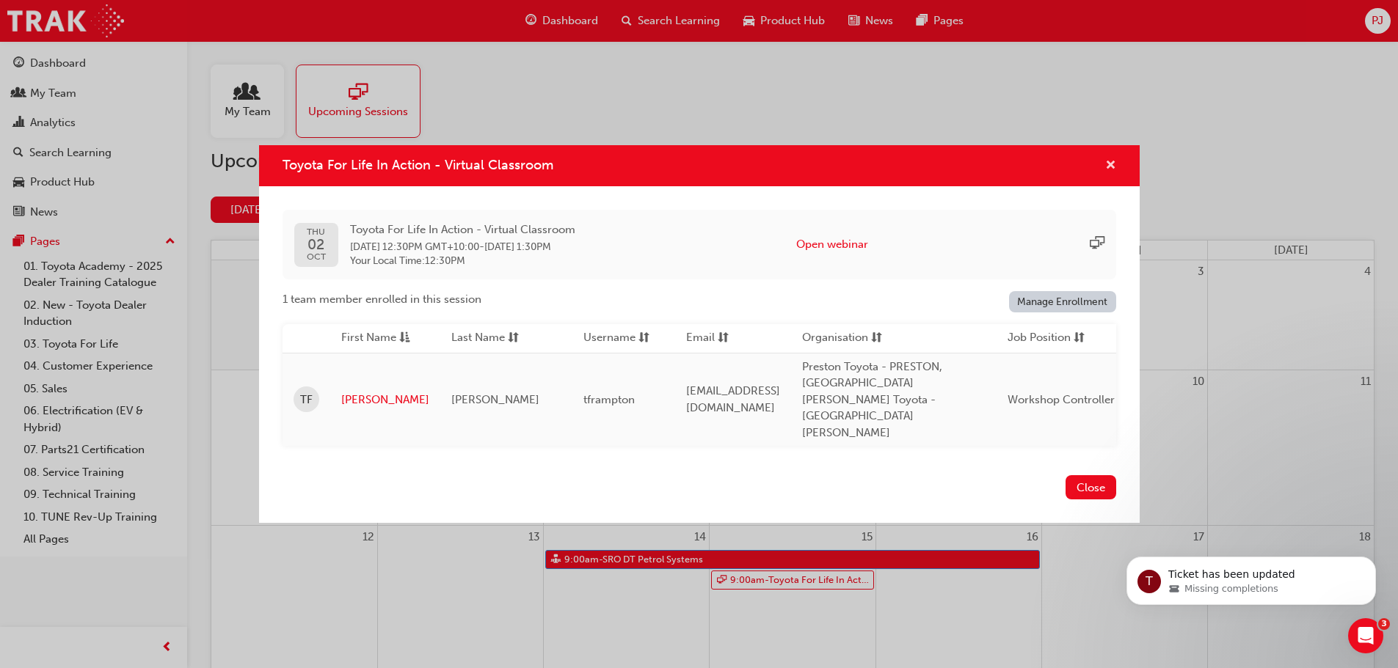
click at [1108, 173] on span "cross-icon" at bounding box center [1110, 166] width 11 height 13
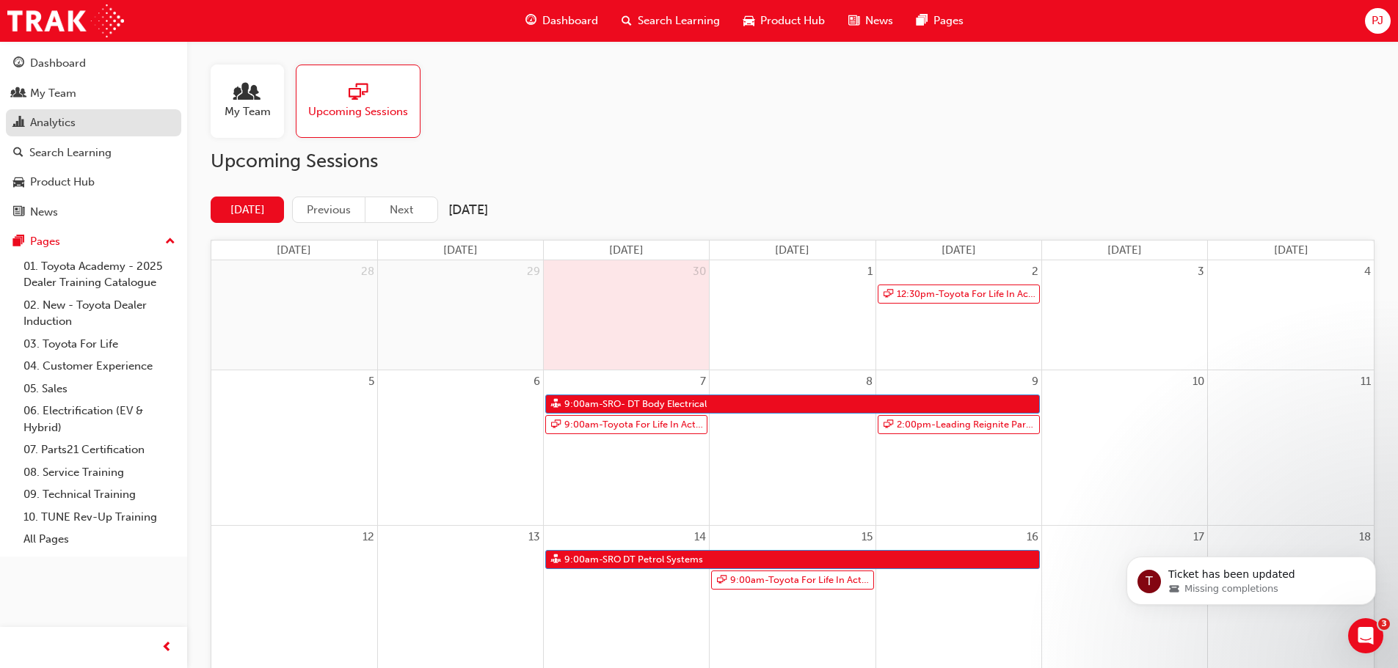
click at [59, 125] on div "Analytics" at bounding box center [52, 122] width 45 height 17
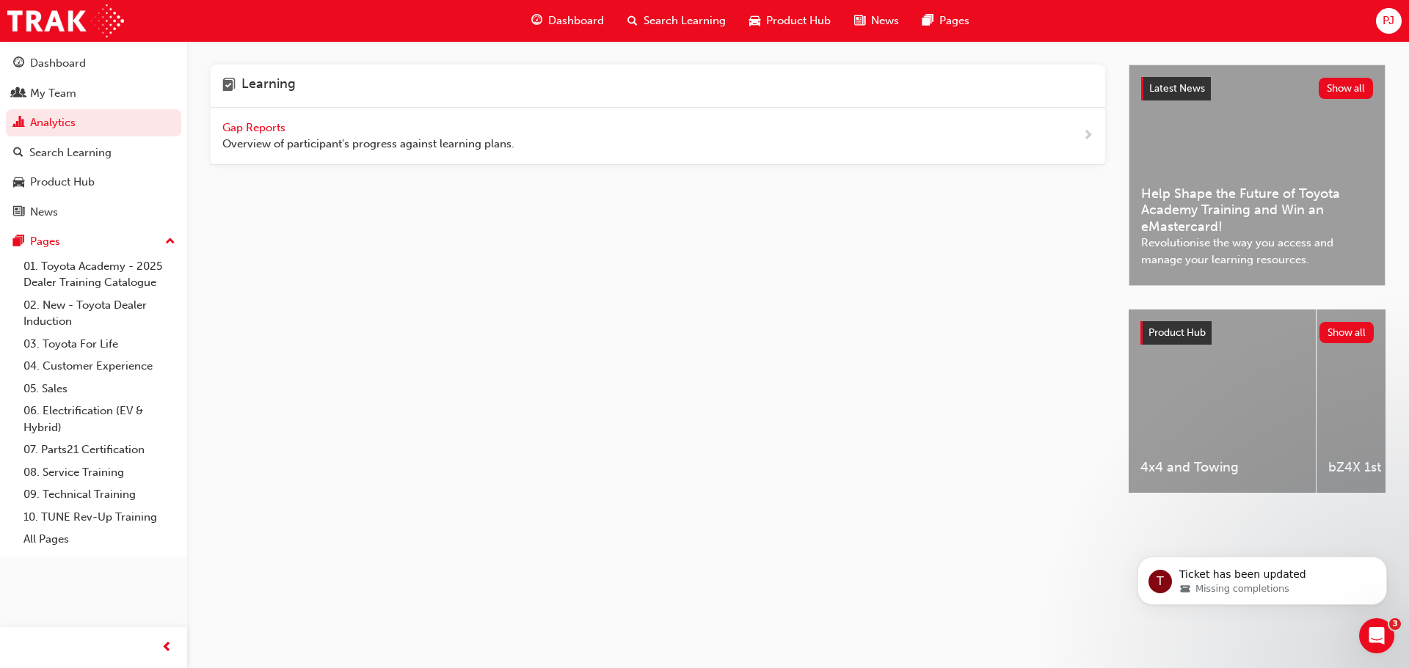
click at [249, 131] on span "Gap Reports" at bounding box center [255, 127] width 66 height 13
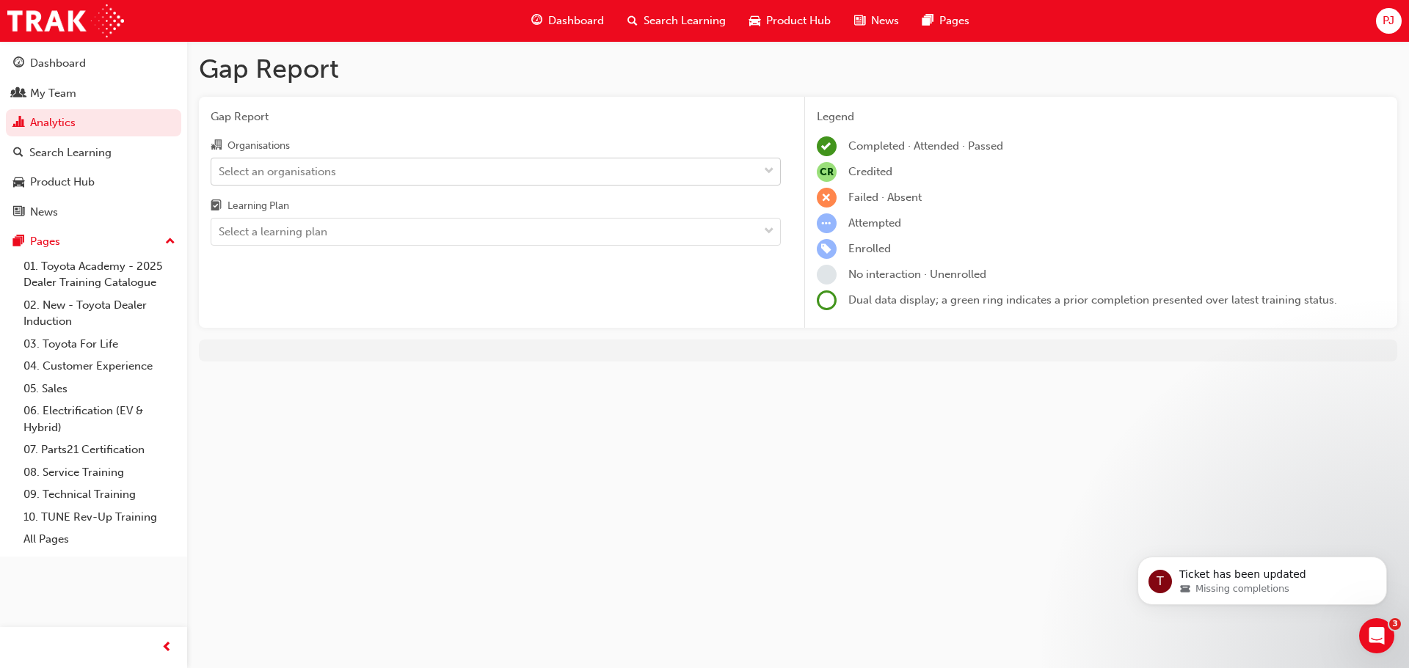
click at [255, 174] on div "Select an organisations" at bounding box center [277, 171] width 117 height 17
click at [220, 174] on input "Organisations Select an organisations" at bounding box center [219, 170] width 1 height 12
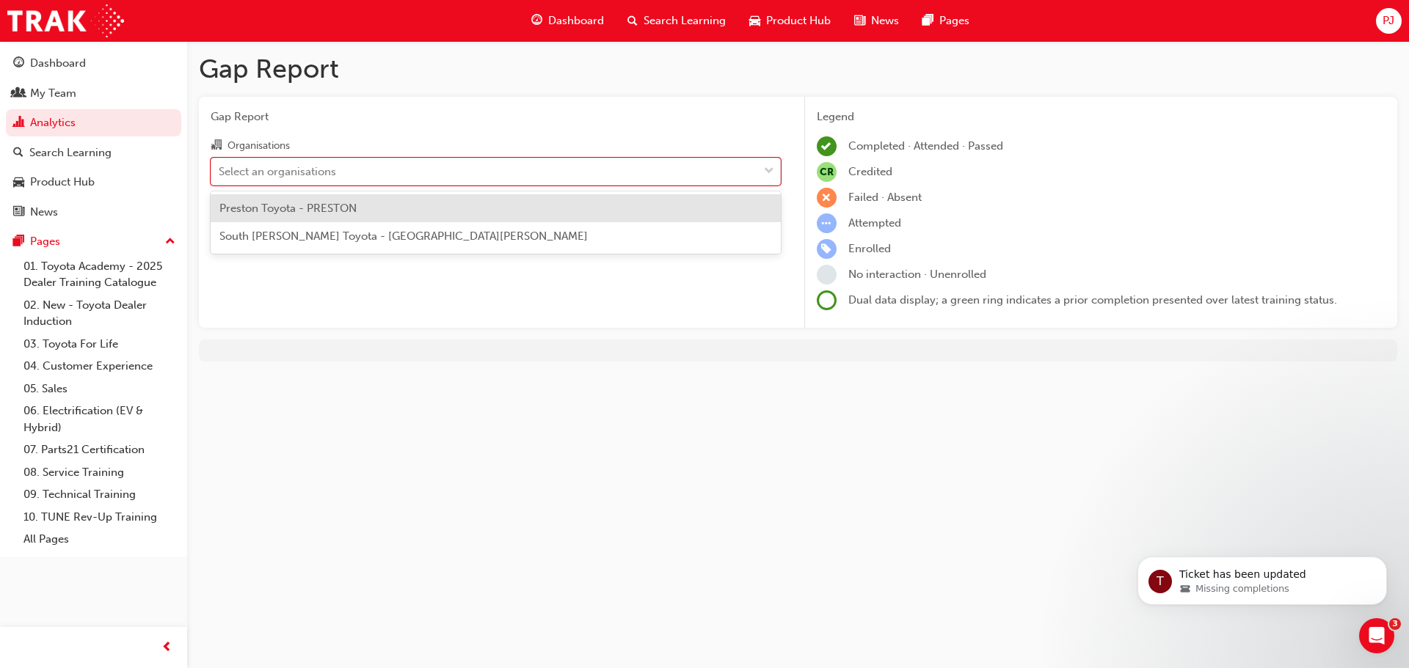
click at [263, 209] on span "Preston Toyota - PRESTON" at bounding box center [287, 208] width 137 height 13
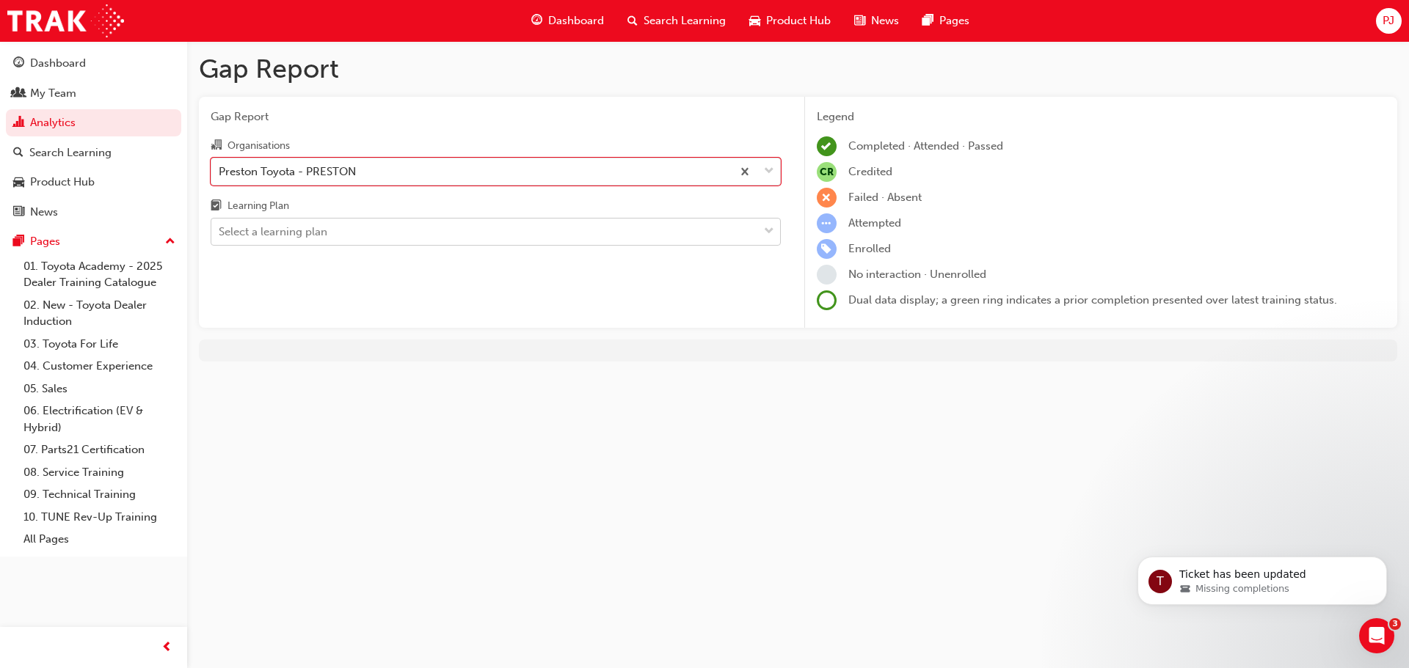
click at [252, 237] on div "Select a learning plan" at bounding box center [273, 232] width 109 height 17
click at [220, 237] on input "Learning Plan Select a learning plan" at bounding box center [219, 231] width 1 height 12
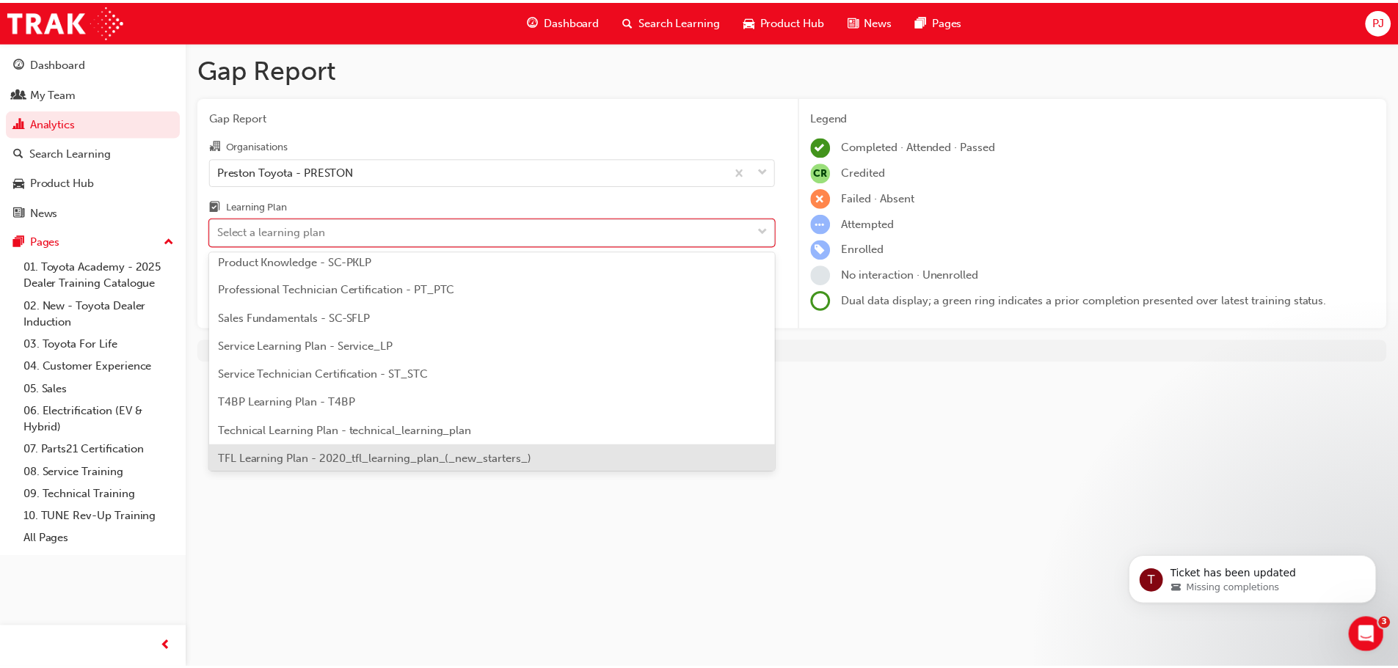
scroll to position [633, 0]
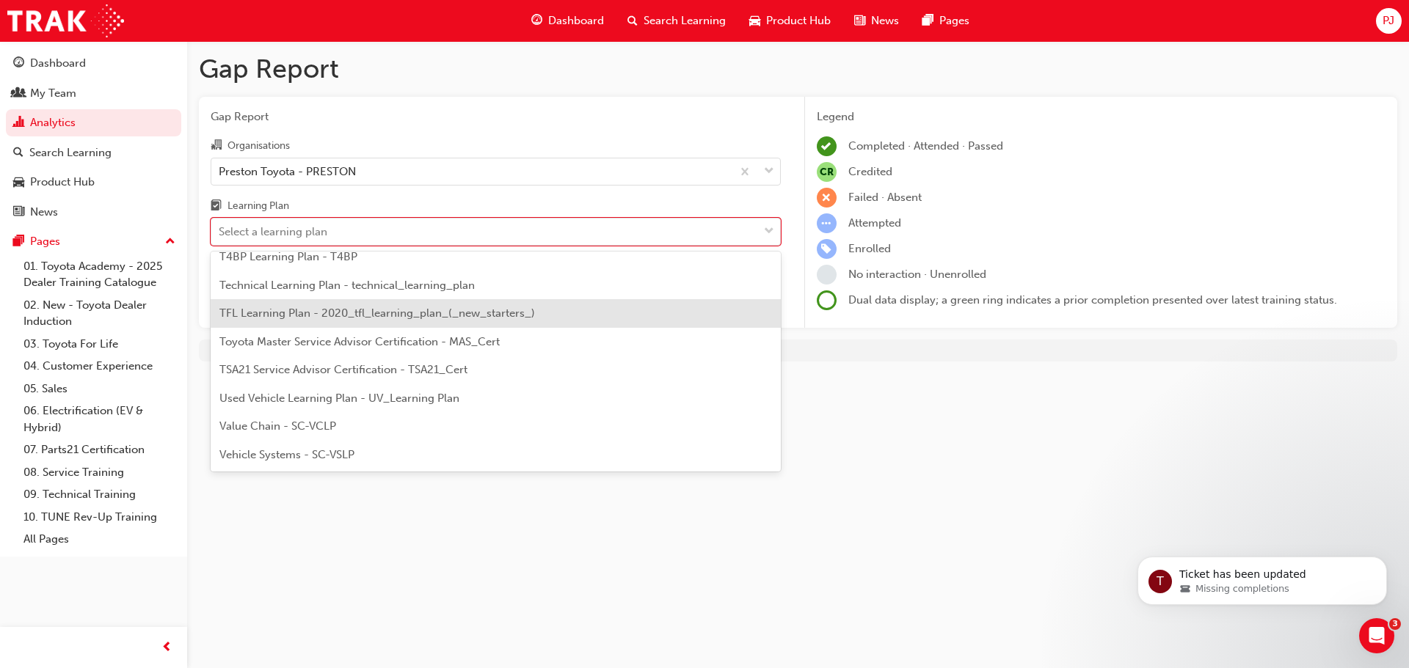
click at [286, 313] on span "TFL Learning Plan - 2020_tfl_learning_plan_(_new_starters_)" at bounding box center [377, 313] width 316 height 13
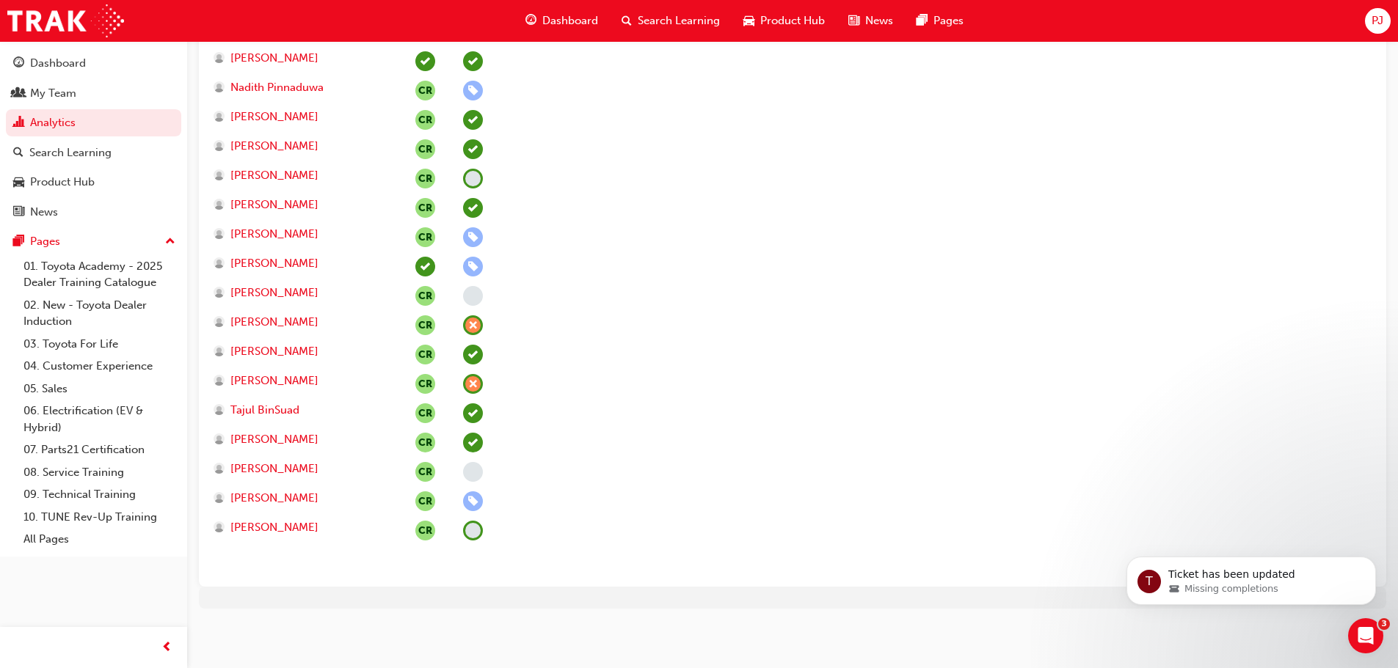
scroll to position [1228, 0]
click at [54, 90] on div "My Team" at bounding box center [53, 93] width 46 height 17
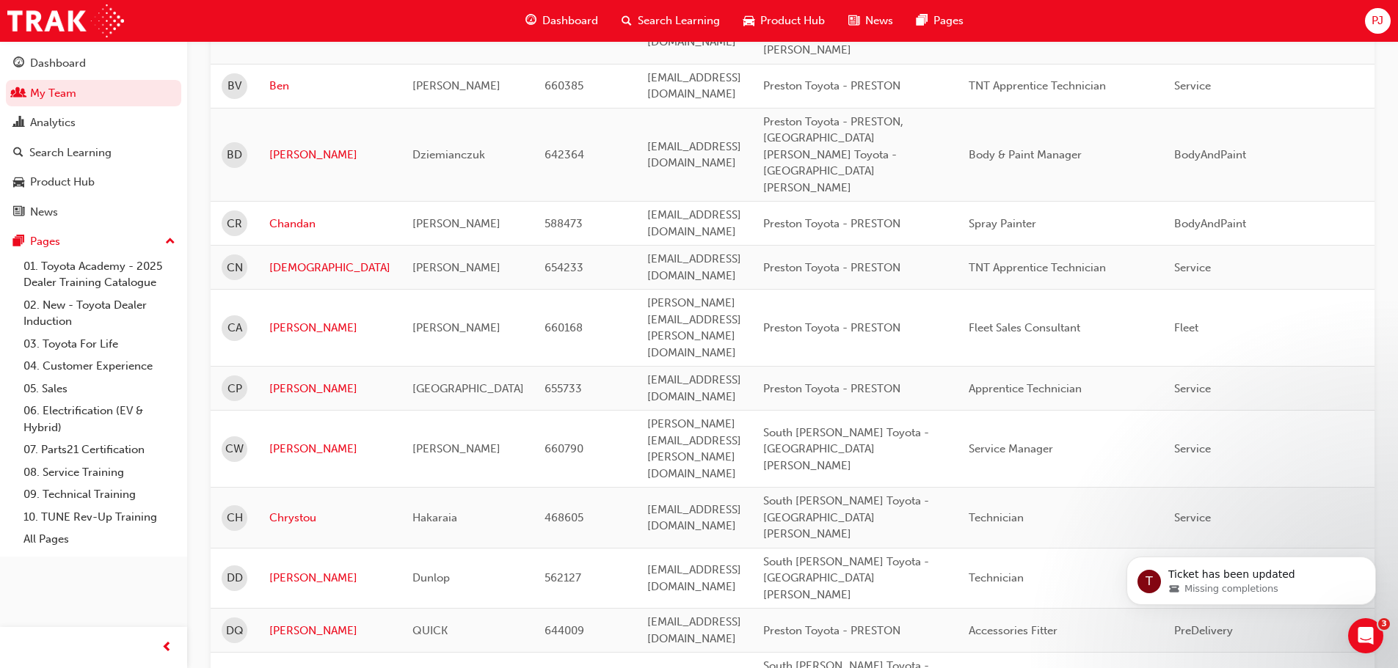
scroll to position [641, 0]
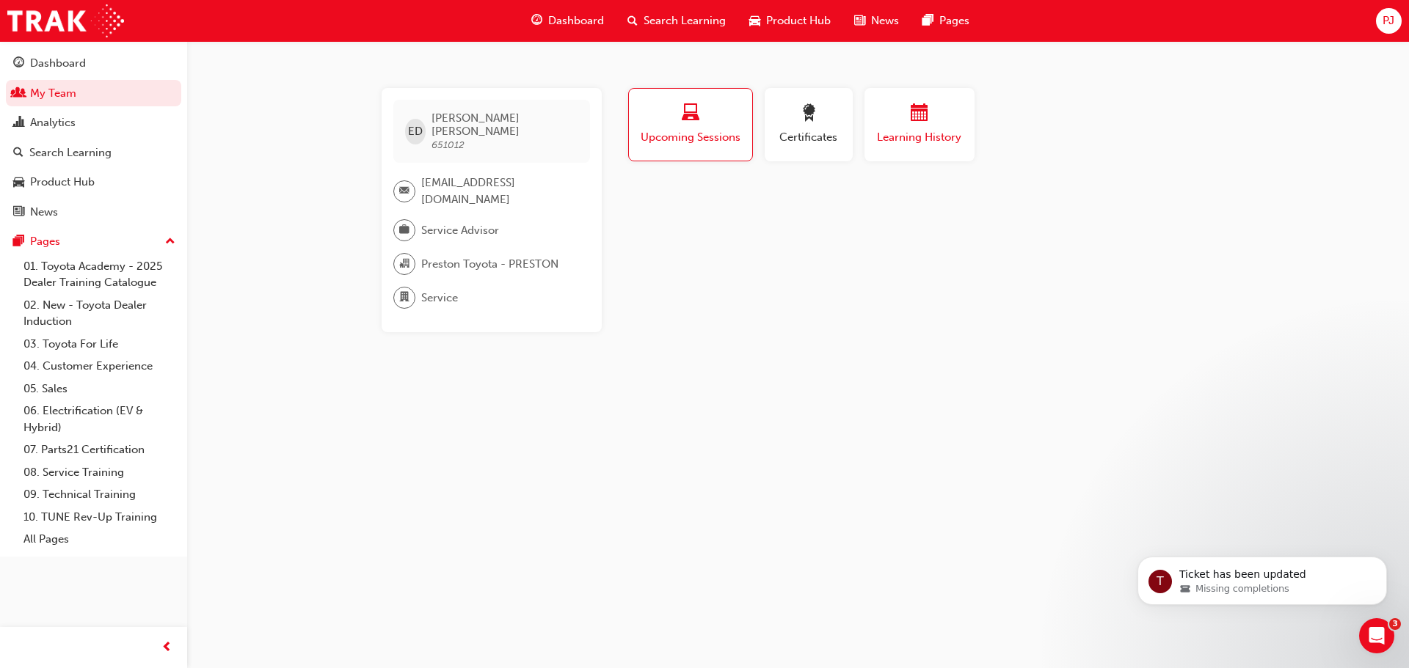
click at [905, 139] on span "Learning History" at bounding box center [919, 137] width 88 height 17
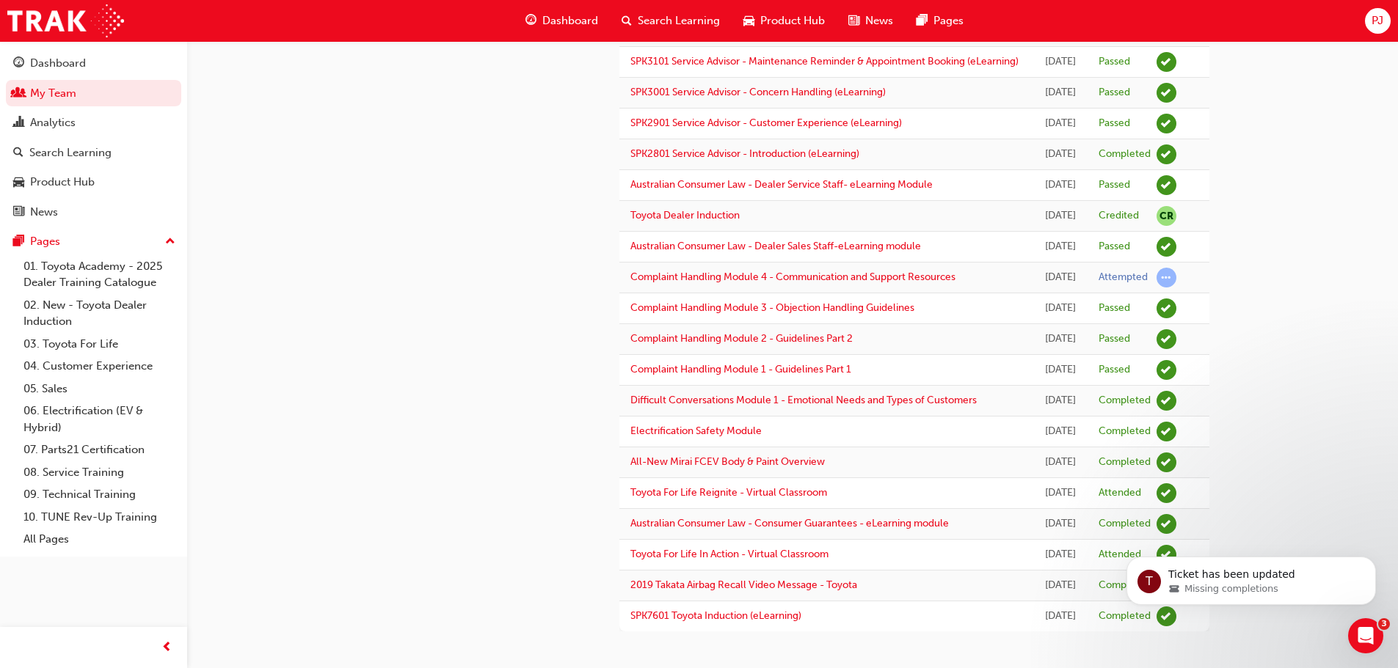
scroll to position [820, 0]
click at [756, 548] on link "Toyota For Life In Action - Virtual Classroom" at bounding box center [729, 554] width 198 height 12
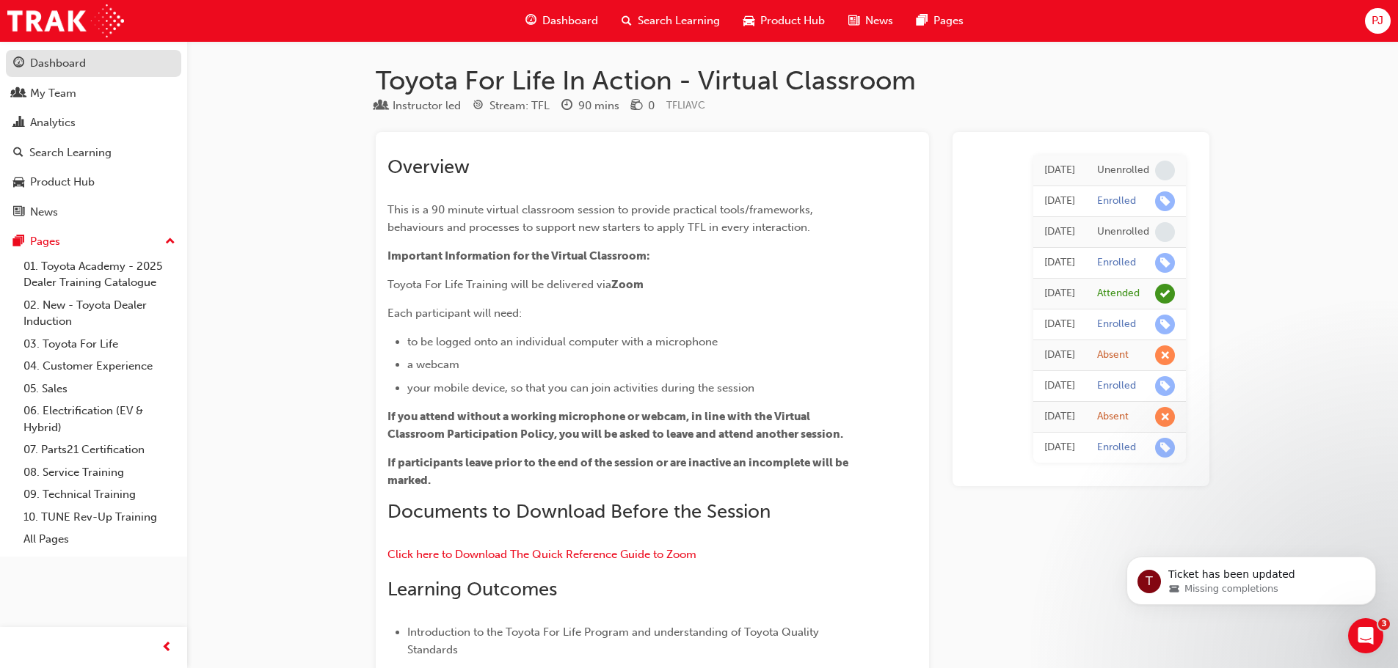
click at [56, 64] on div "Dashboard" at bounding box center [58, 63] width 56 height 17
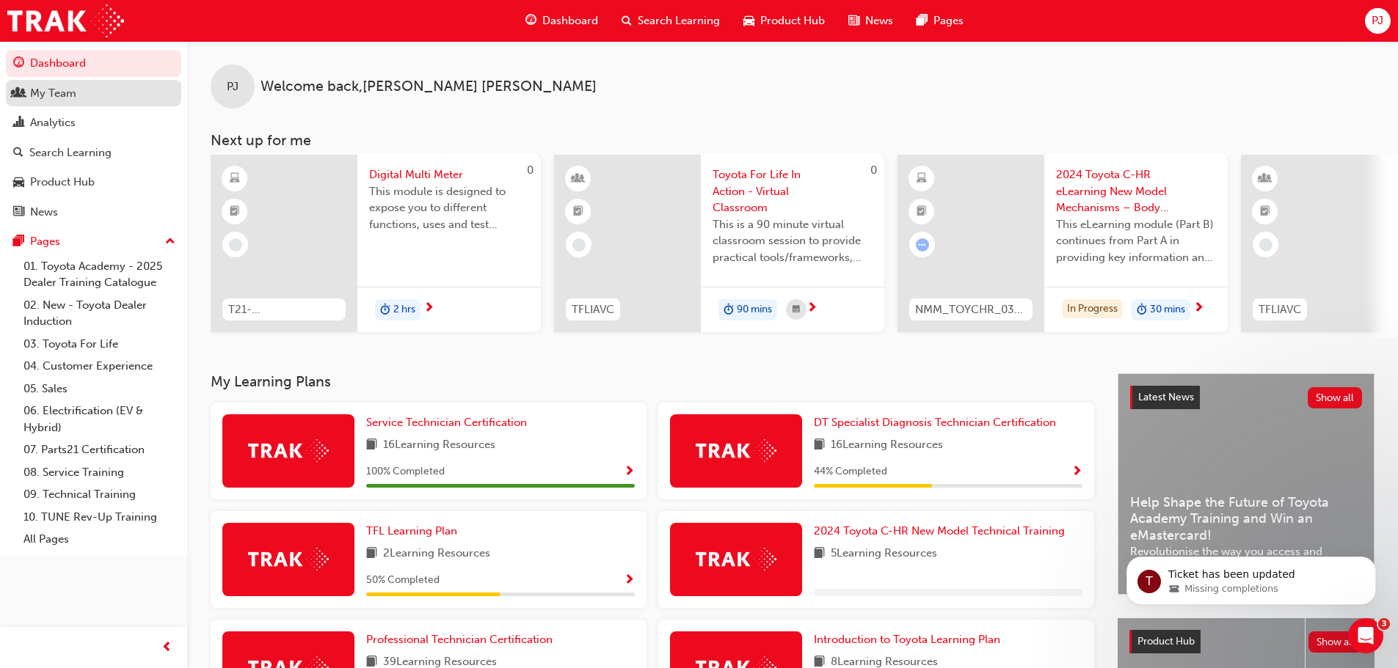
click at [41, 92] on div "My Team" at bounding box center [53, 93] width 46 height 17
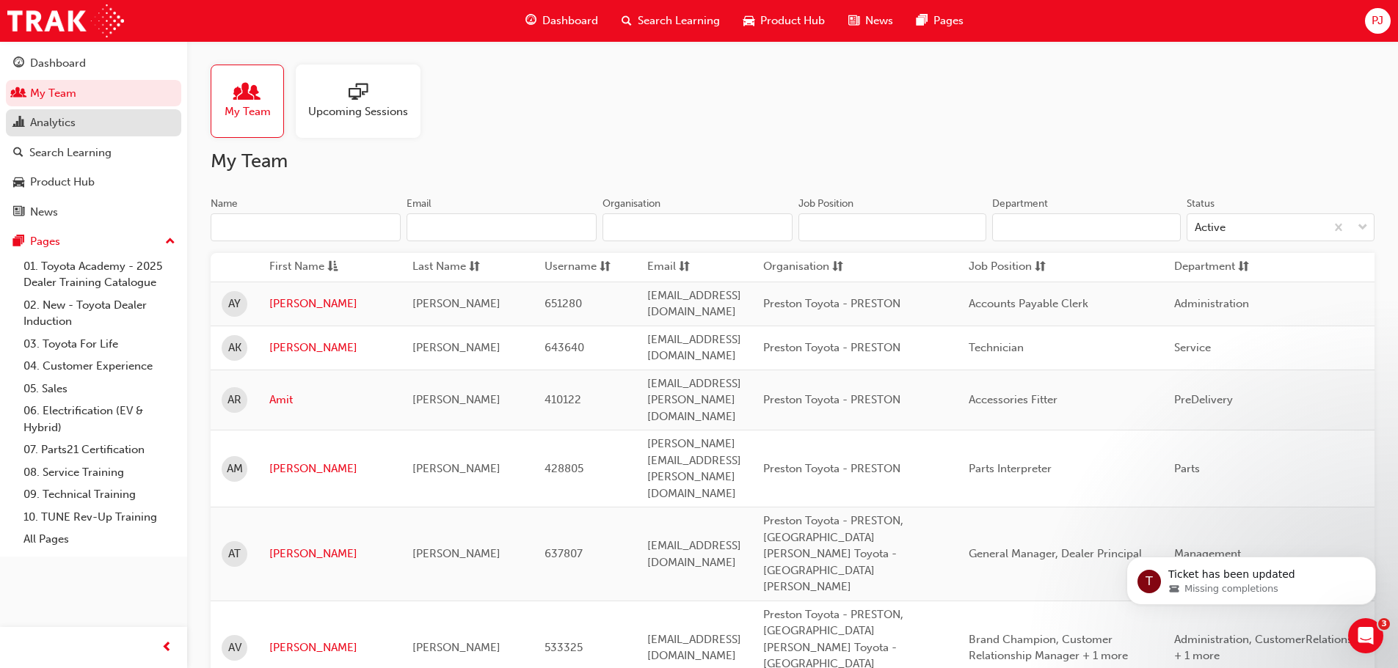
click at [53, 121] on div "Analytics" at bounding box center [52, 122] width 45 height 17
